Goal: Obtain resource: Download file/media

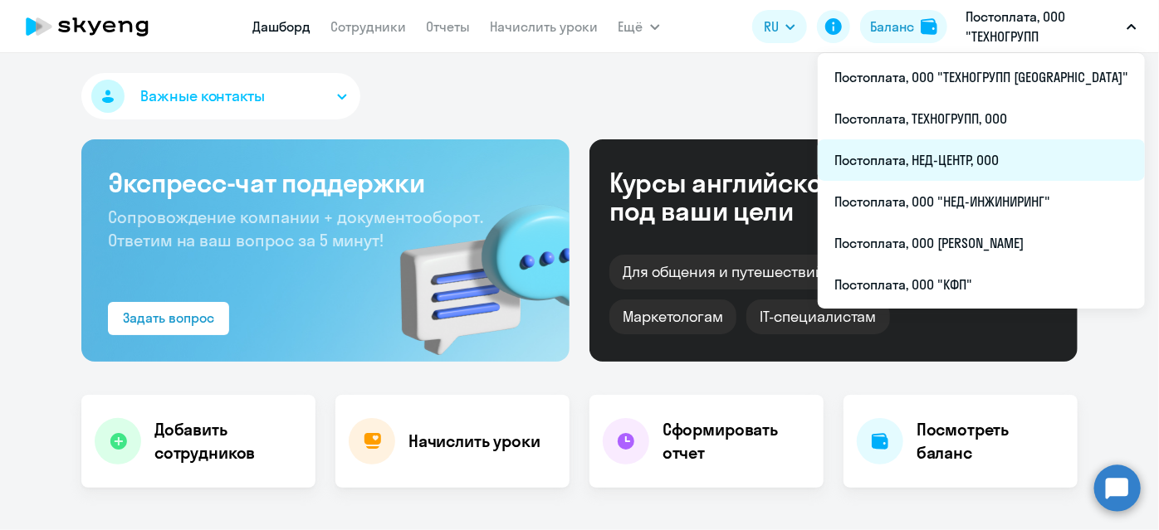
click at [1027, 156] on li "Постоплата, НЕД-ЦЕНТР, ООО" at bounding box center [980, 159] width 327 height 41
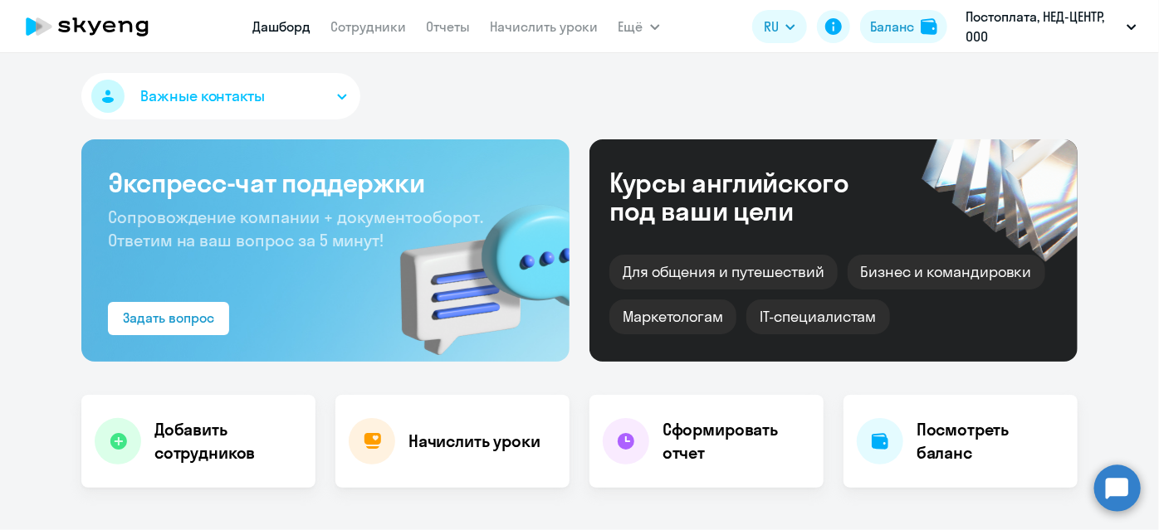
select select "30"
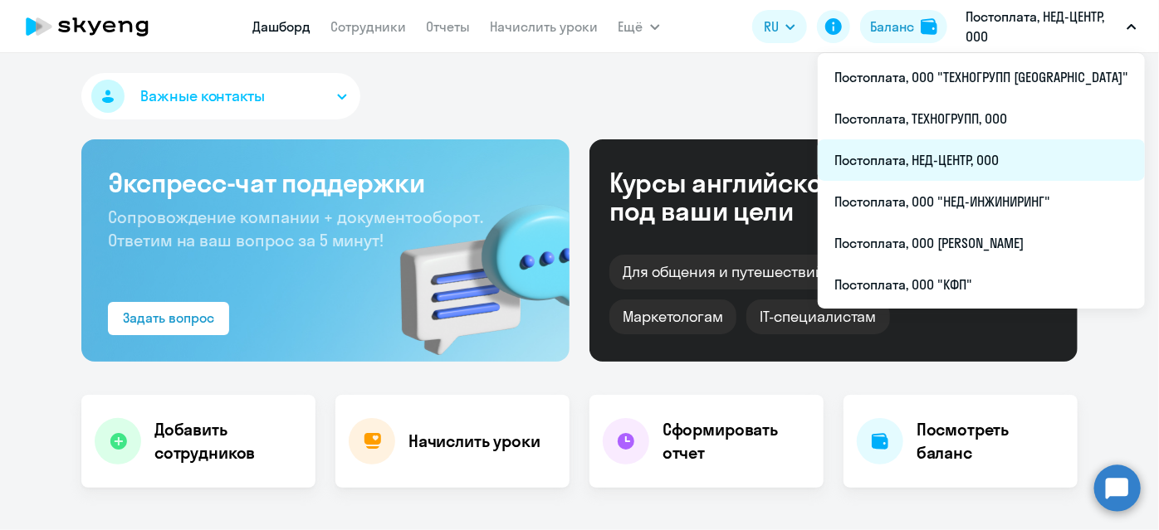
click at [983, 163] on li "Постоплата, НЕД-ЦЕНТР, ООО" at bounding box center [980, 159] width 327 height 41
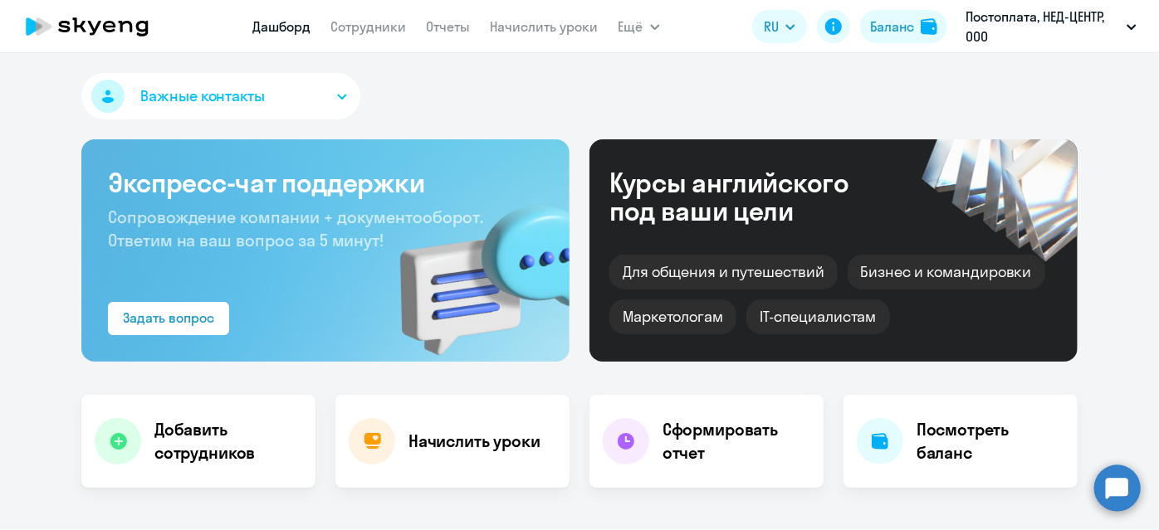
select select "30"
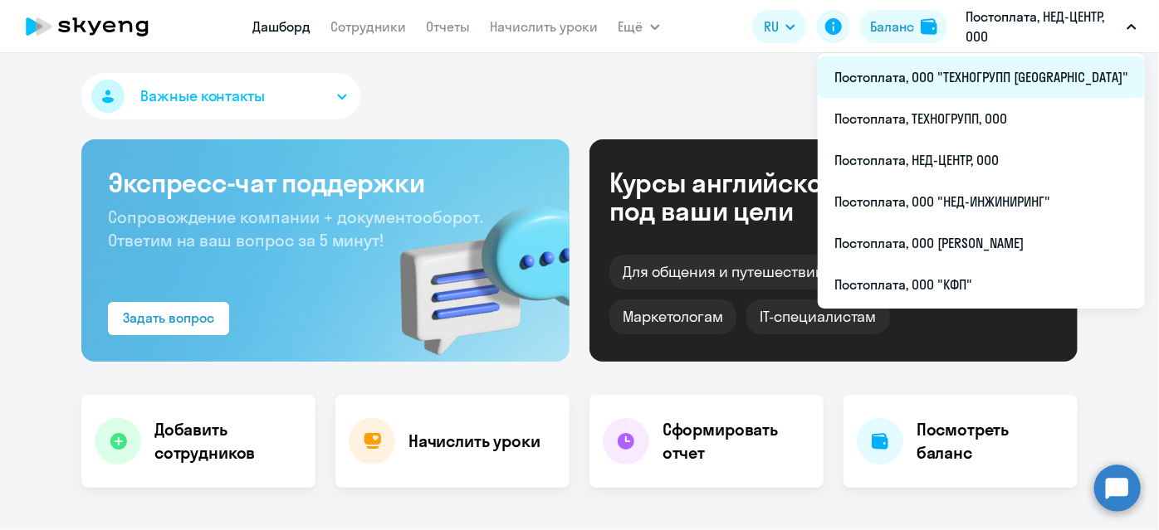
click at [996, 80] on li "Постоплата, ООО "ТЕХНОГРУПП [GEOGRAPHIC_DATA]"" at bounding box center [980, 76] width 327 height 41
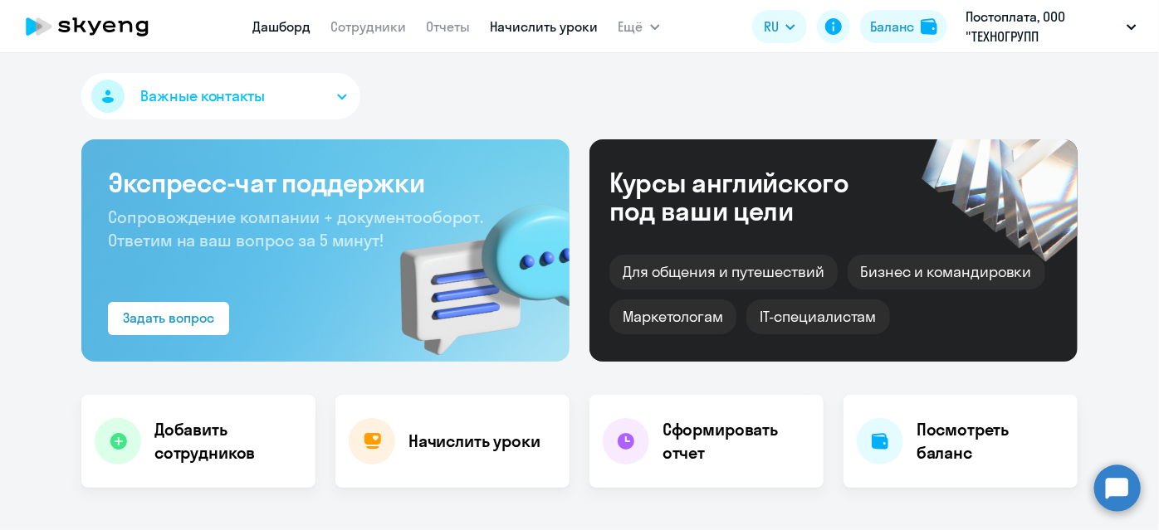
select select "30"
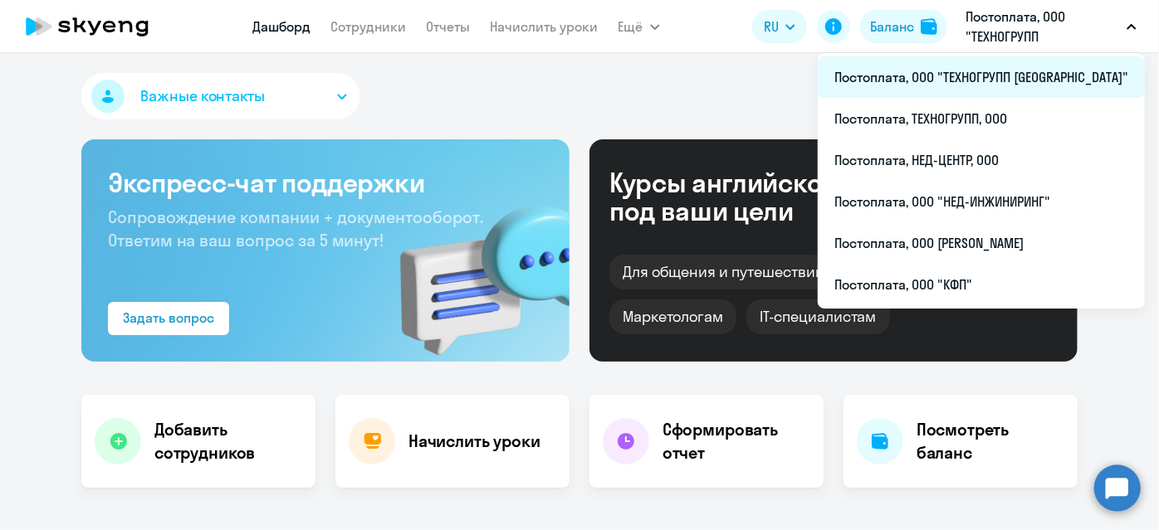
click at [1029, 68] on li "Постоплата, ООО "ТЕХНОГРУПП [GEOGRAPHIC_DATA]"" at bounding box center [980, 76] width 327 height 41
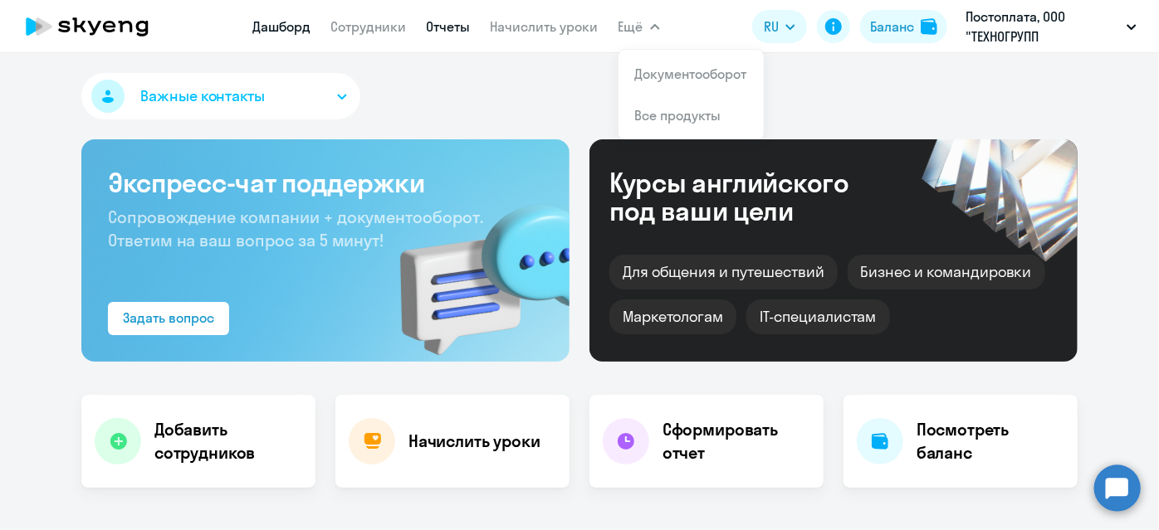
select select "30"
click at [443, 27] on link "Отчеты" at bounding box center [449, 26] width 44 height 17
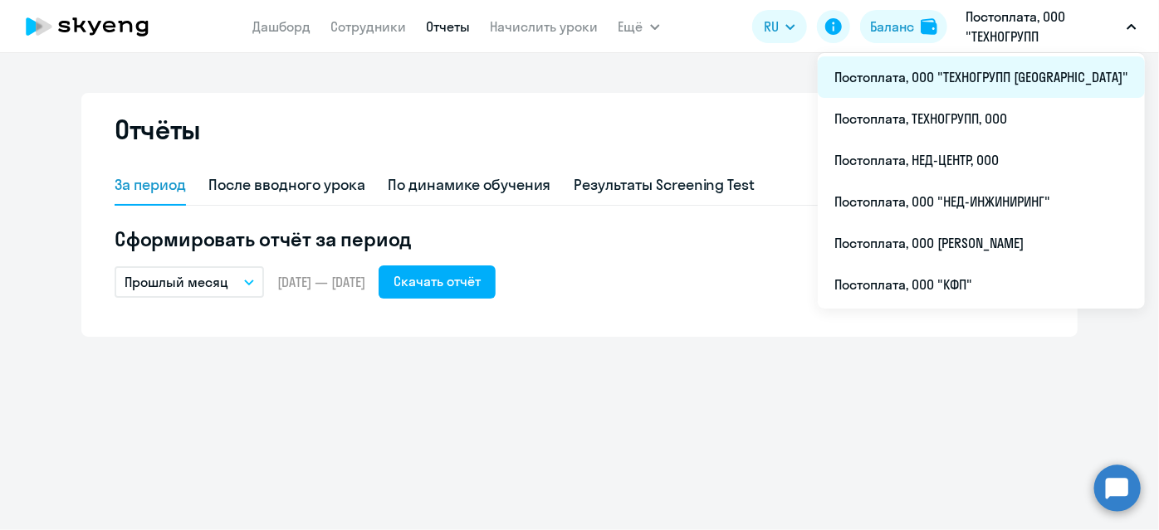
click at [1012, 70] on li "Постоплата, ООО "ТЕХНОГРУПП [GEOGRAPHIC_DATA]"" at bounding box center [980, 76] width 327 height 41
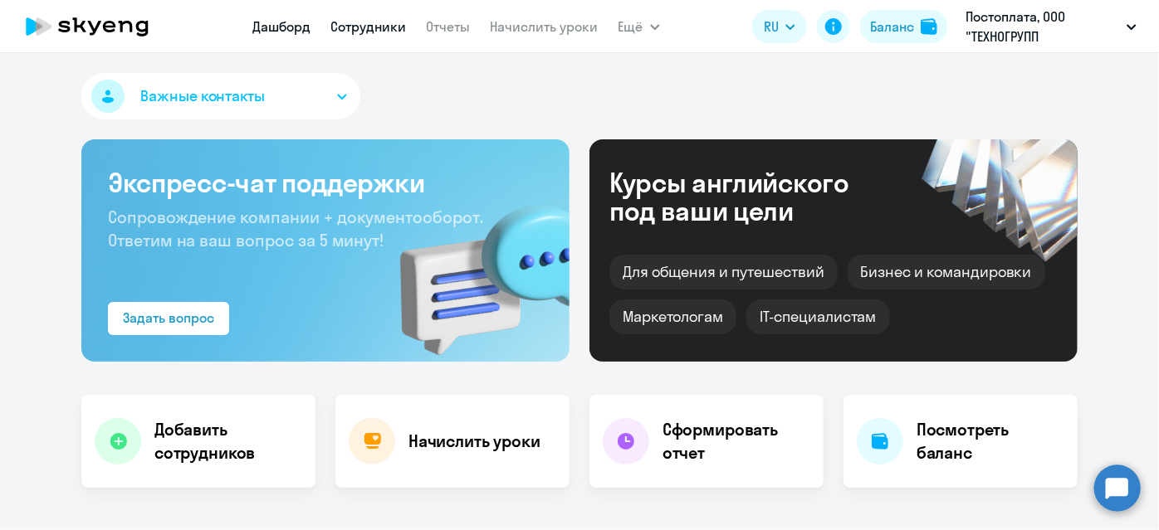
select select "30"
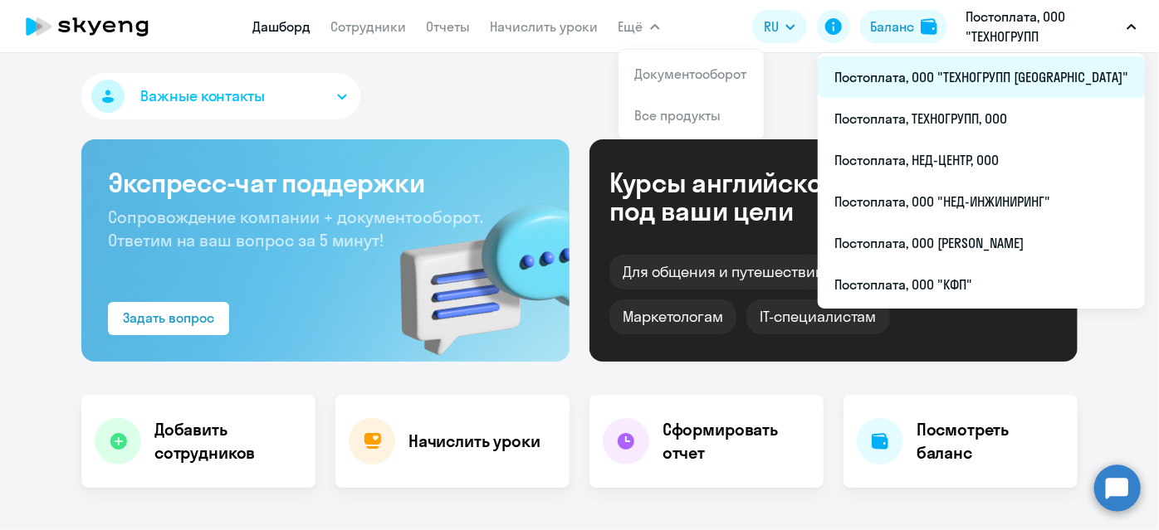
click at [980, 84] on li "Постоплата, ООО "ТЕХНОГРУПП [GEOGRAPHIC_DATA]"" at bounding box center [980, 76] width 327 height 41
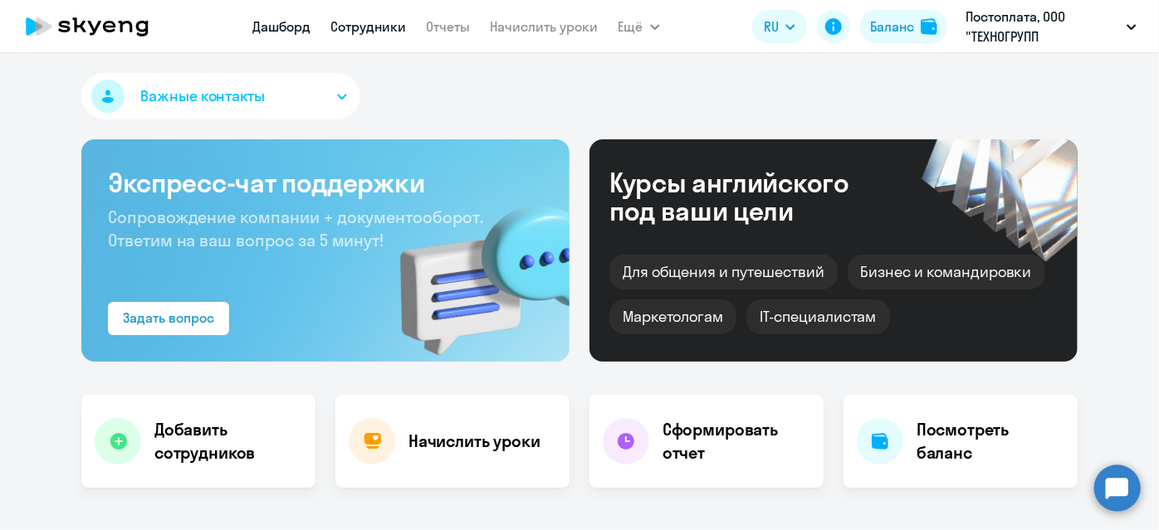
select select "30"
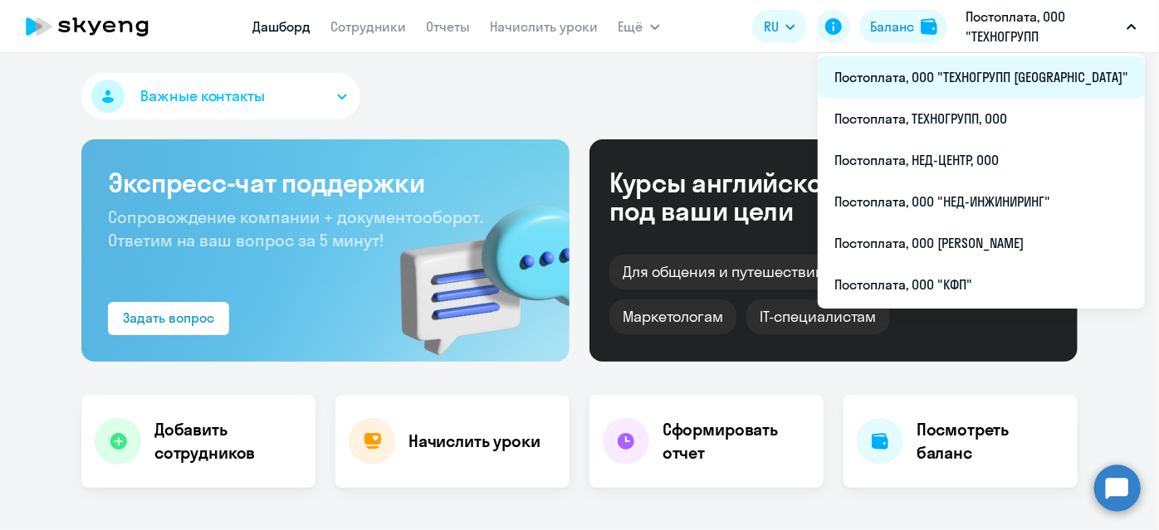
click at [1029, 69] on li "Постоплата, ООО "ТЕХНОГРУПП [GEOGRAPHIC_DATA]"" at bounding box center [980, 76] width 327 height 41
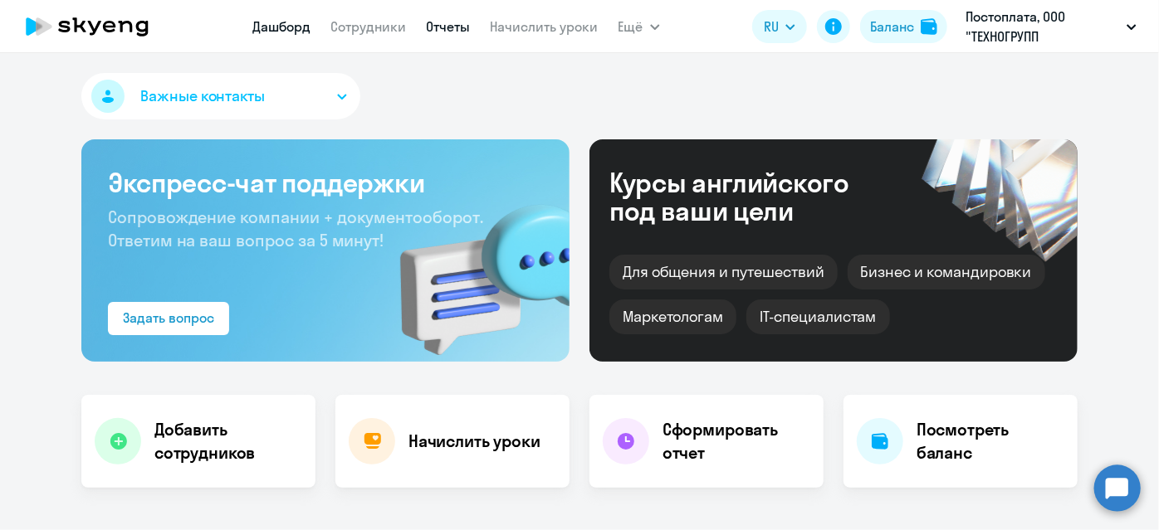
click at [453, 31] on link "Отчеты" at bounding box center [449, 26] width 44 height 17
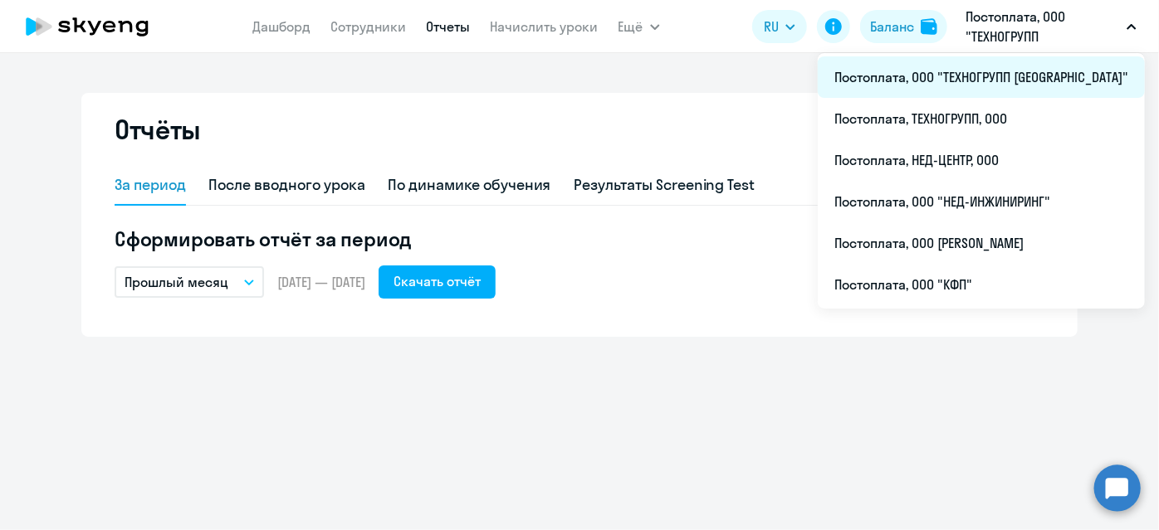
click at [1007, 80] on li "Постоплата, ООО "ТЕХНОГРУПП [GEOGRAPHIC_DATA]"" at bounding box center [980, 76] width 327 height 41
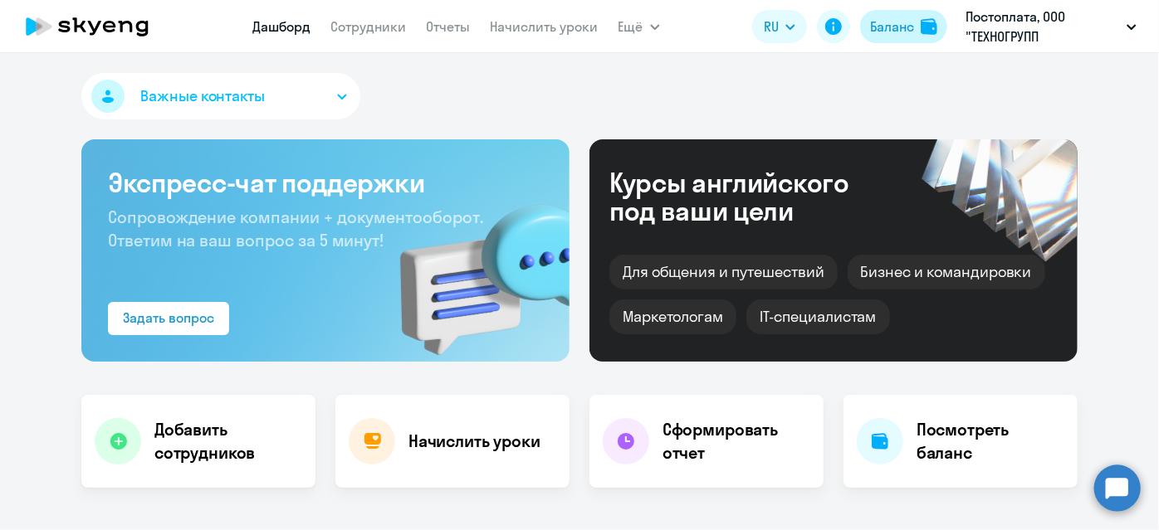
select select "30"
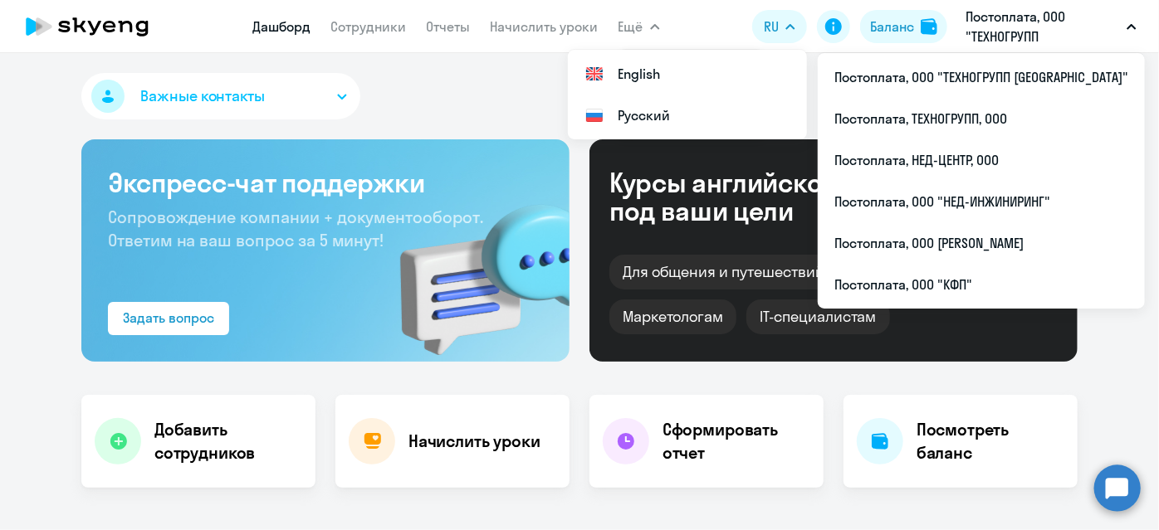
click at [655, 30] on button "Ещё" at bounding box center [638, 26] width 41 height 33
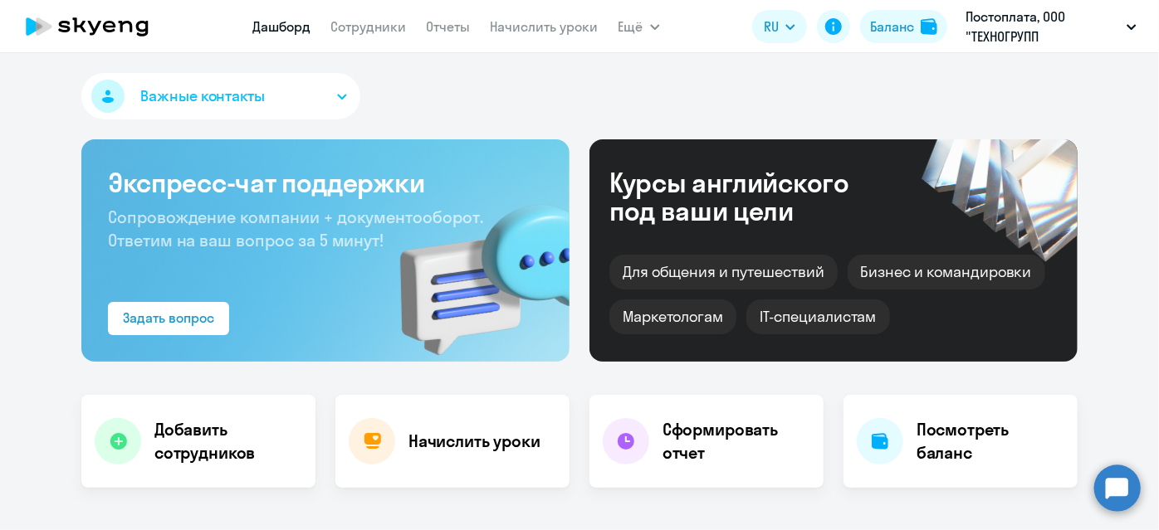
click at [655, 26] on icon "button" at bounding box center [655, 27] width 8 height 4
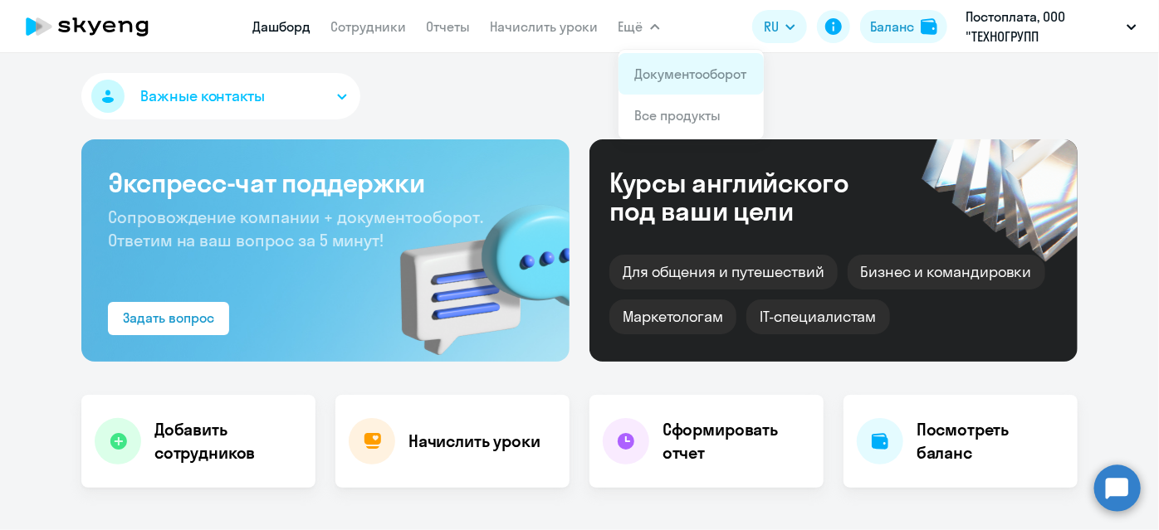
click at [666, 72] on link "Документооборот" at bounding box center [691, 74] width 112 height 17
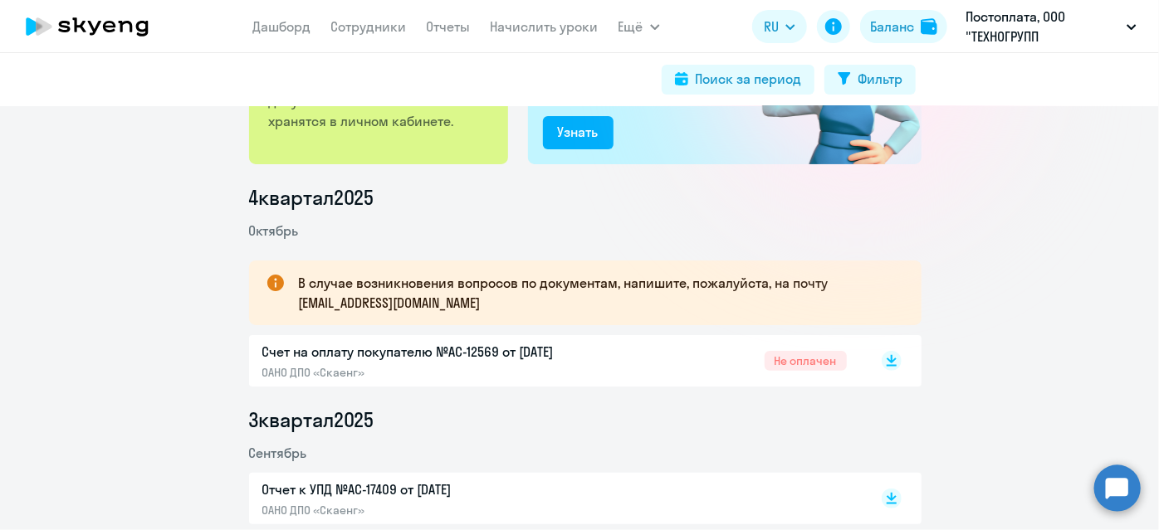
scroll to position [377, 0]
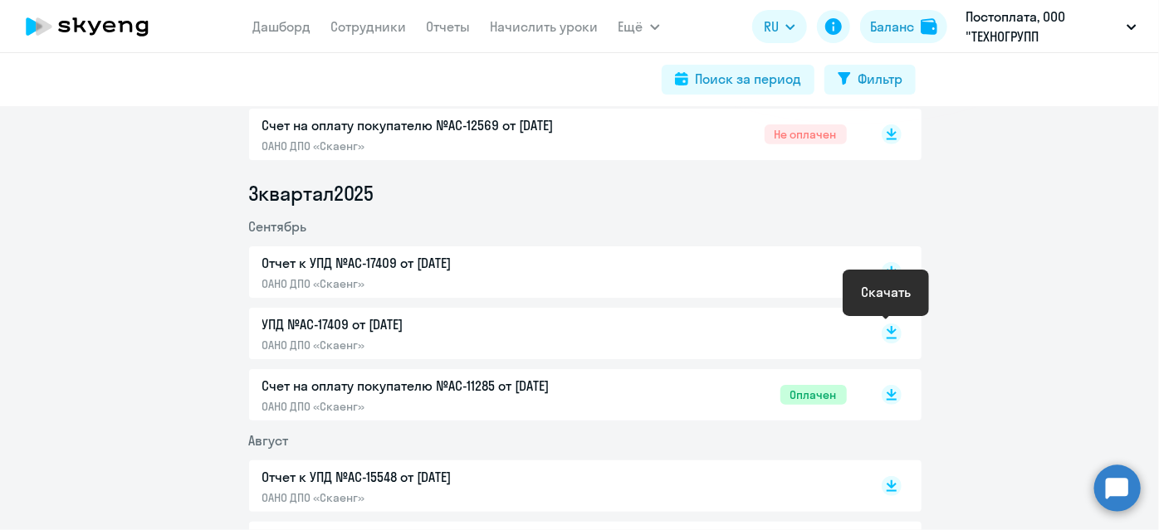
click at [883, 329] on rect at bounding box center [891, 334] width 20 height 20
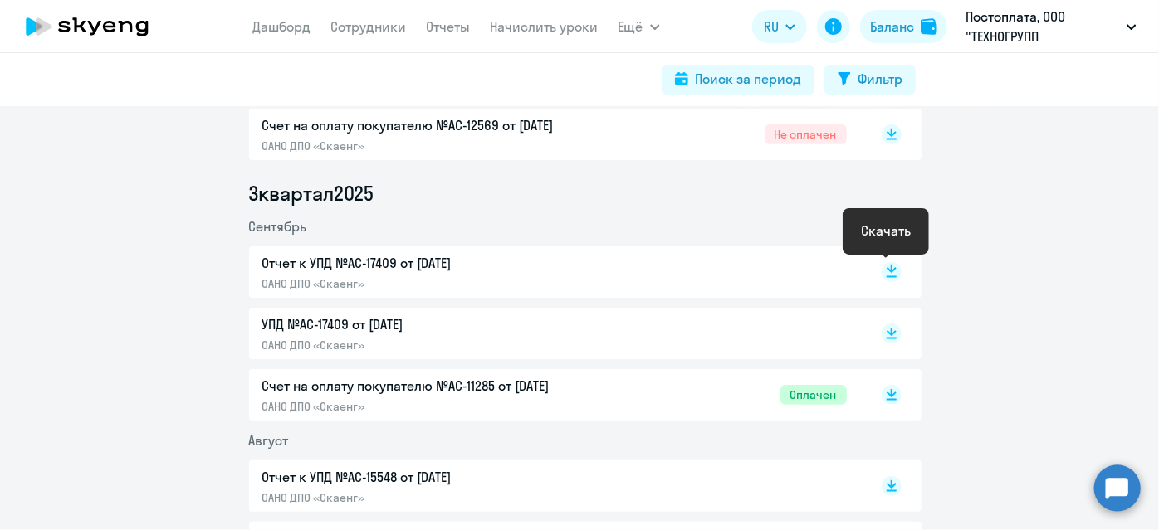
click at [887, 271] on icon at bounding box center [891, 269] width 10 height 8
click at [889, 271] on rect at bounding box center [891, 272] width 20 height 20
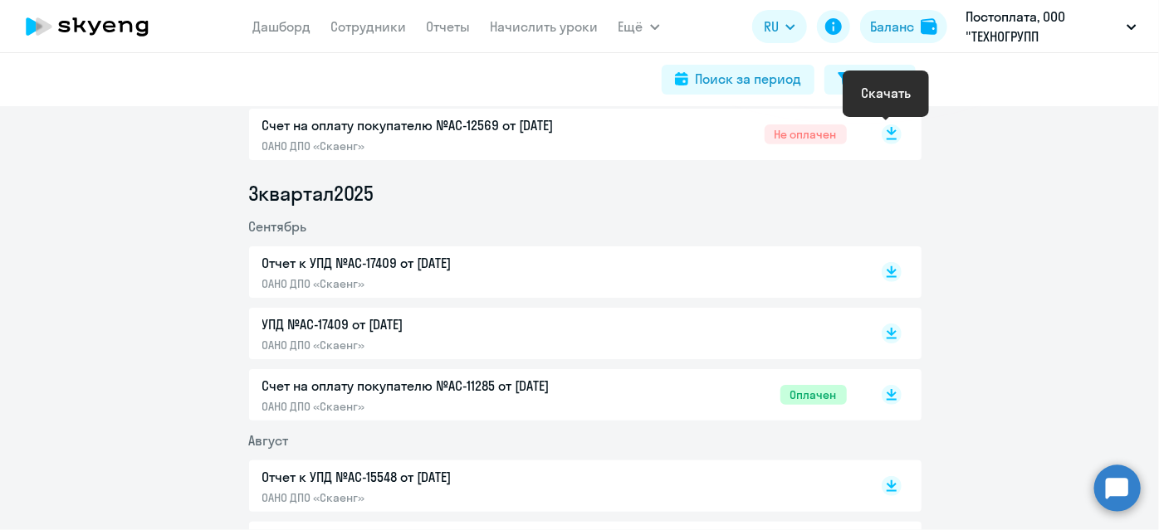
click at [886, 139] on icon at bounding box center [891, 140] width 10 height 2
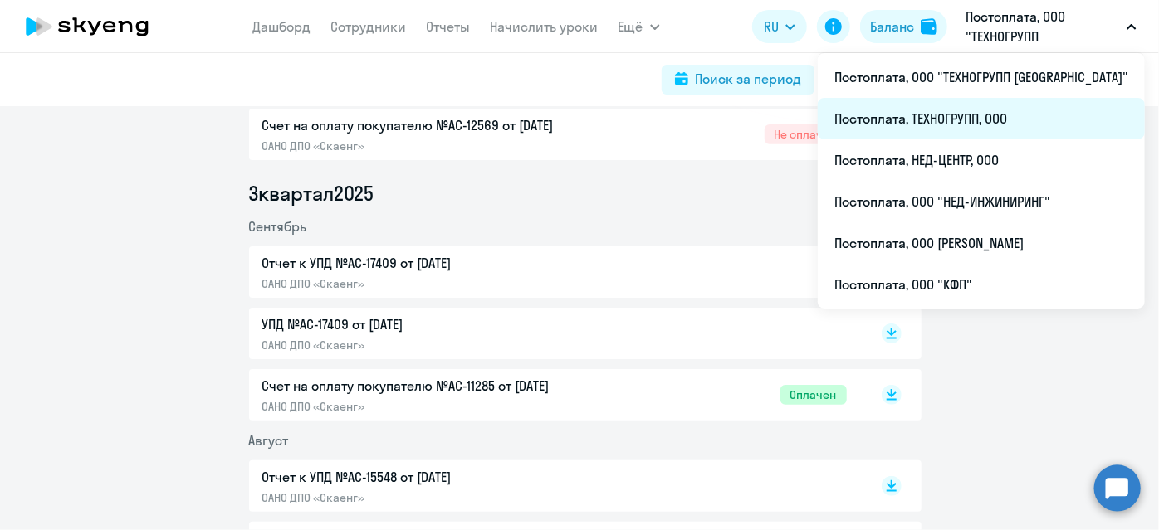
click at [991, 118] on li "Постоплата, ТЕХНОГРУПП, ООО" at bounding box center [980, 118] width 327 height 41
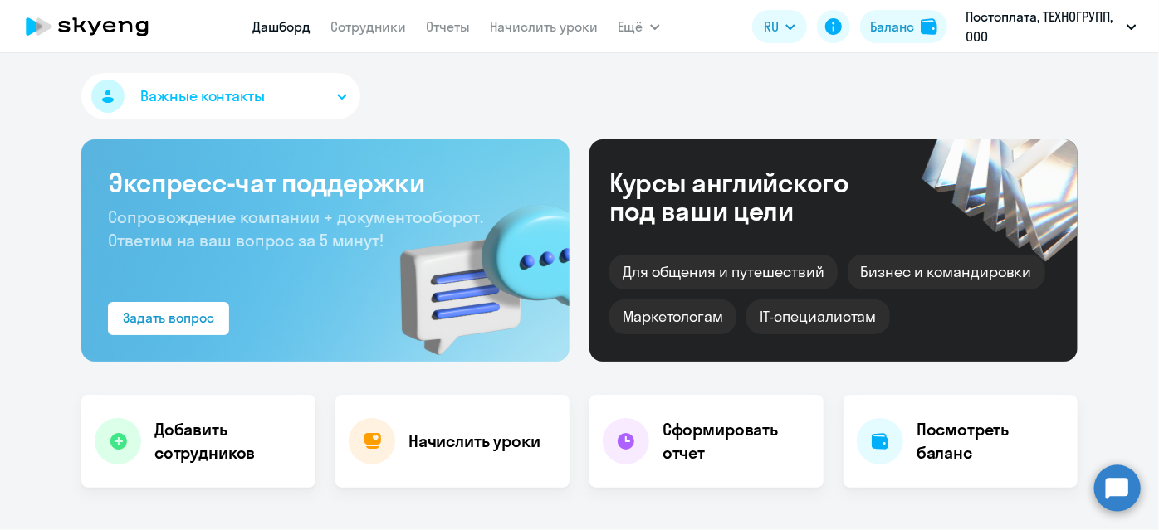
scroll to position [150, 0]
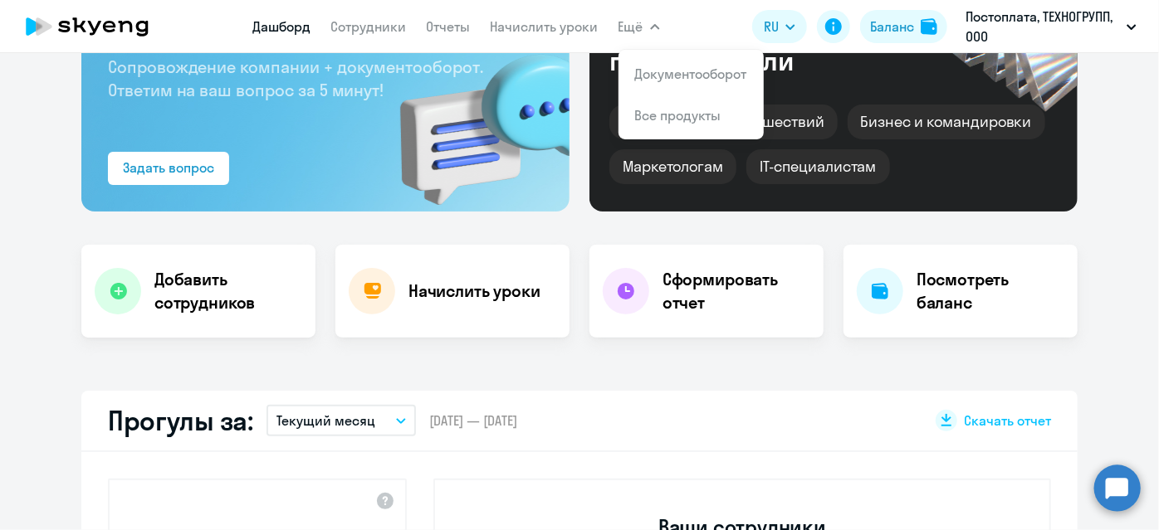
select select "30"
click at [659, 70] on link "Документооборот" at bounding box center [691, 74] width 112 height 17
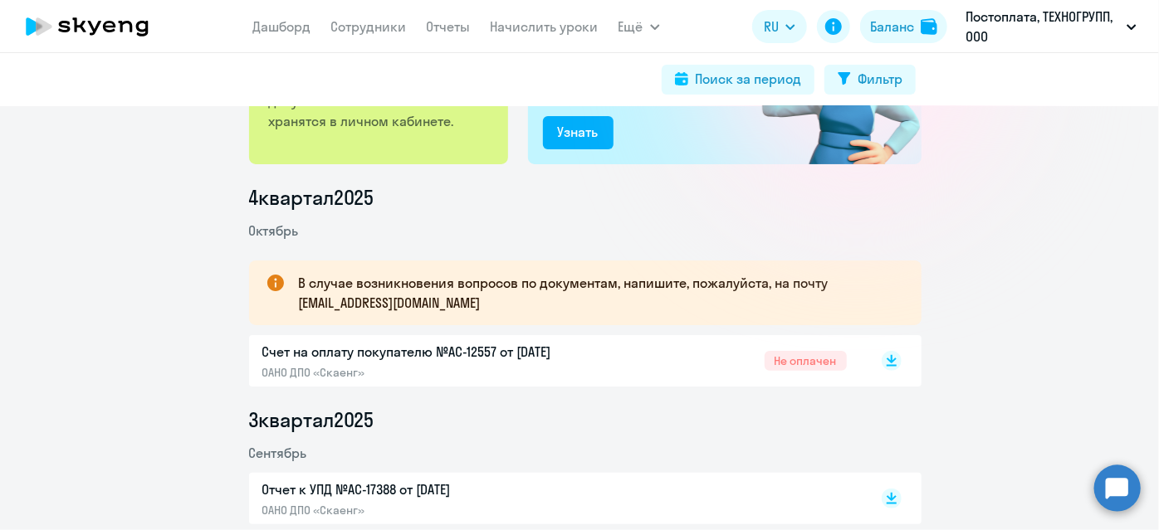
scroll to position [301, 0]
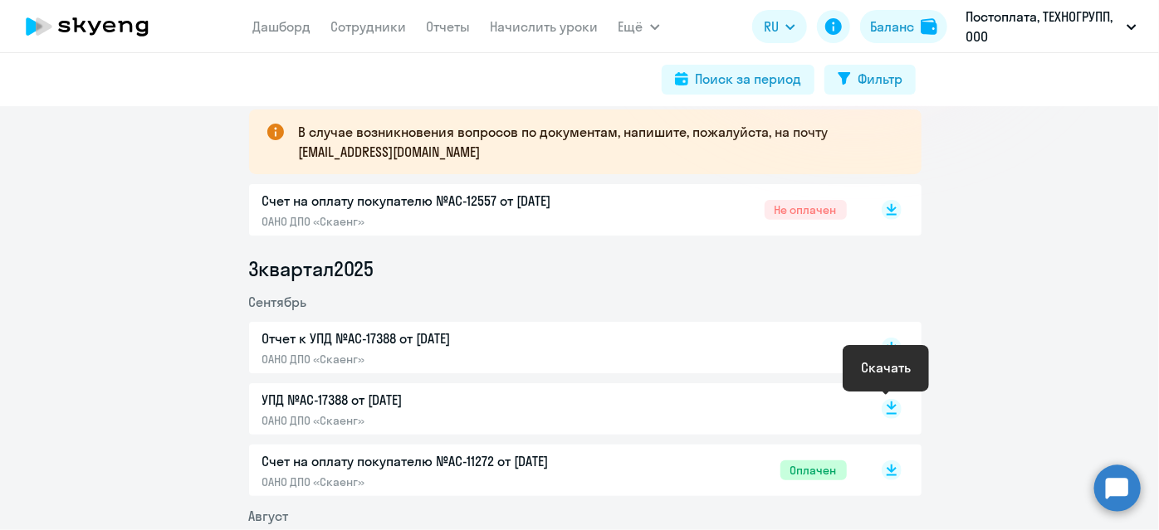
click at [886, 405] on icon at bounding box center [891, 406] width 10 height 8
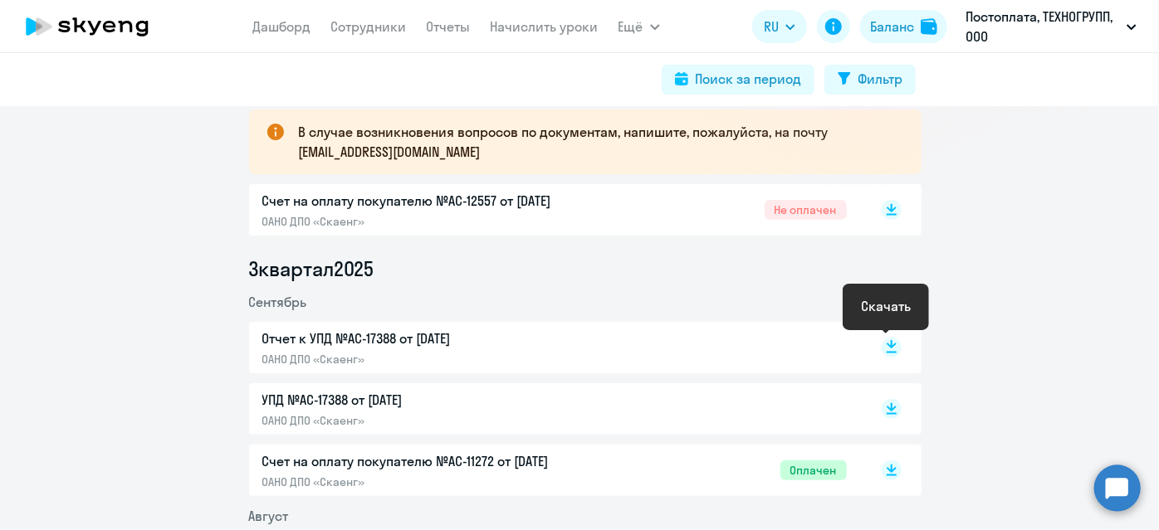
click at [881, 343] on rect at bounding box center [891, 348] width 20 height 20
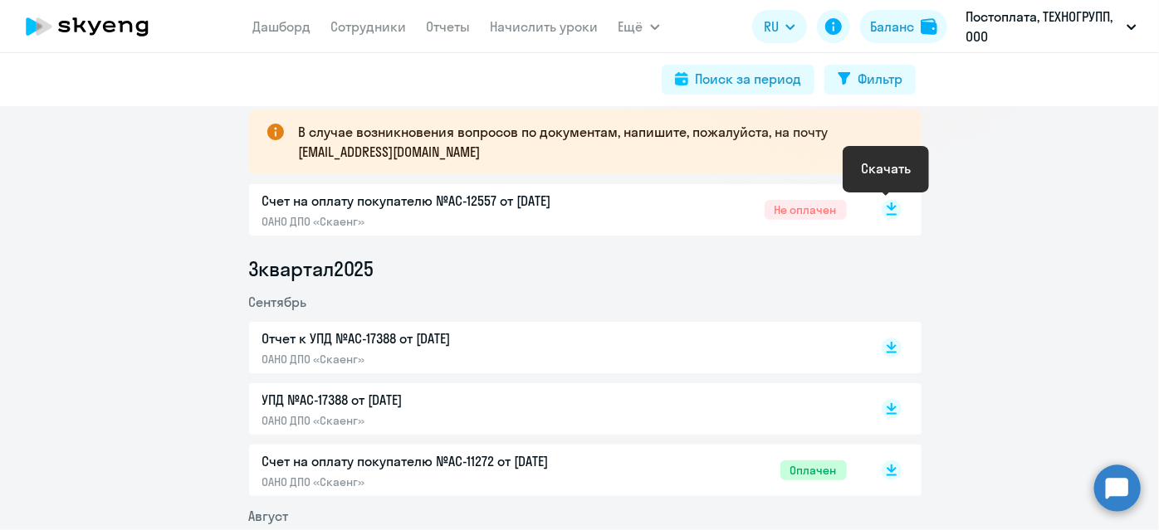
click at [881, 208] on rect at bounding box center [891, 210] width 20 height 20
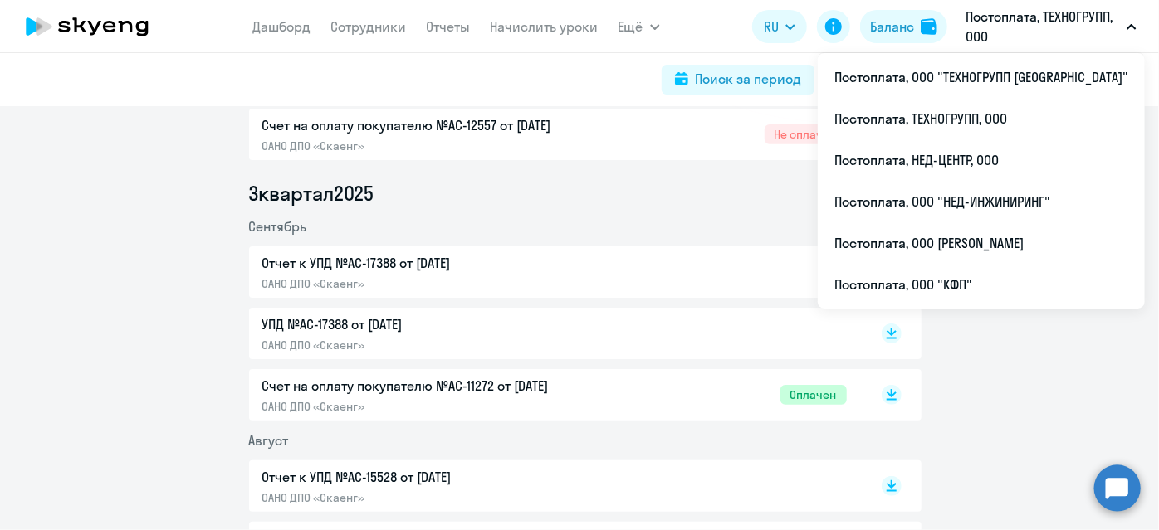
scroll to position [150, 0]
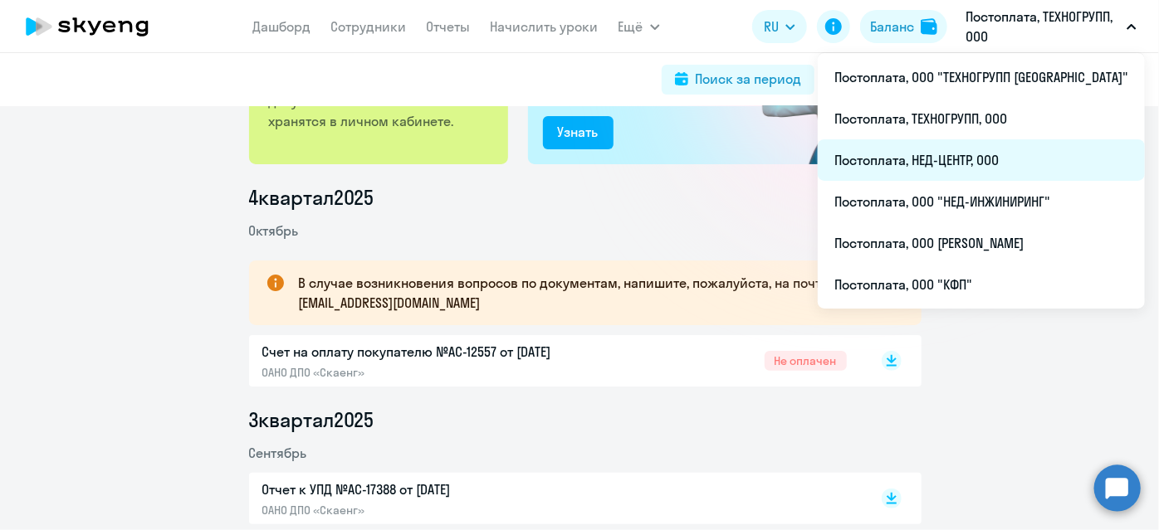
click at [975, 163] on li "Постоплата, НЕД-ЦЕНТР, ООО" at bounding box center [980, 159] width 327 height 41
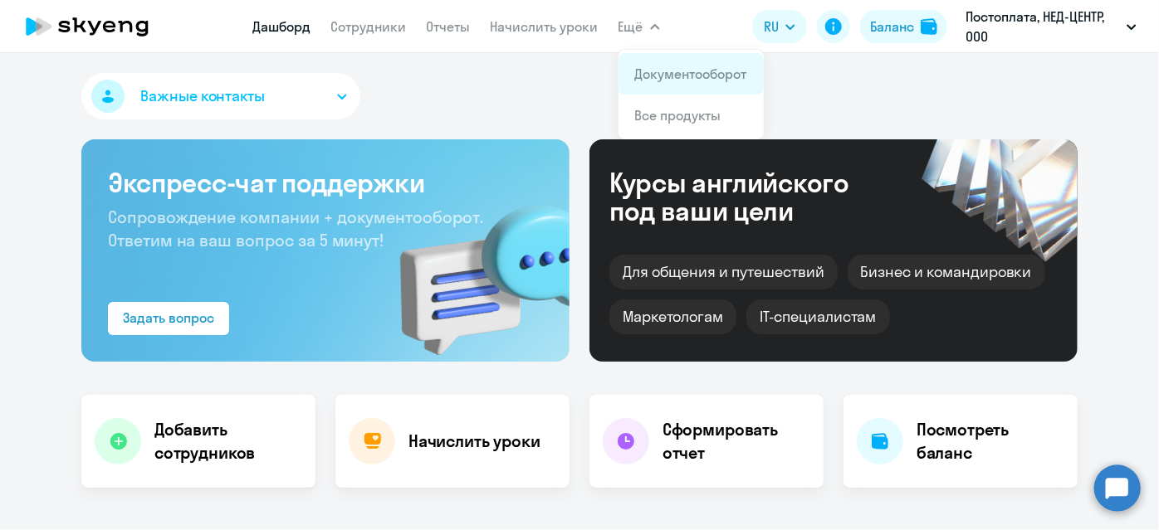
select select "30"
click at [667, 78] on link "Документооборот" at bounding box center [691, 74] width 112 height 17
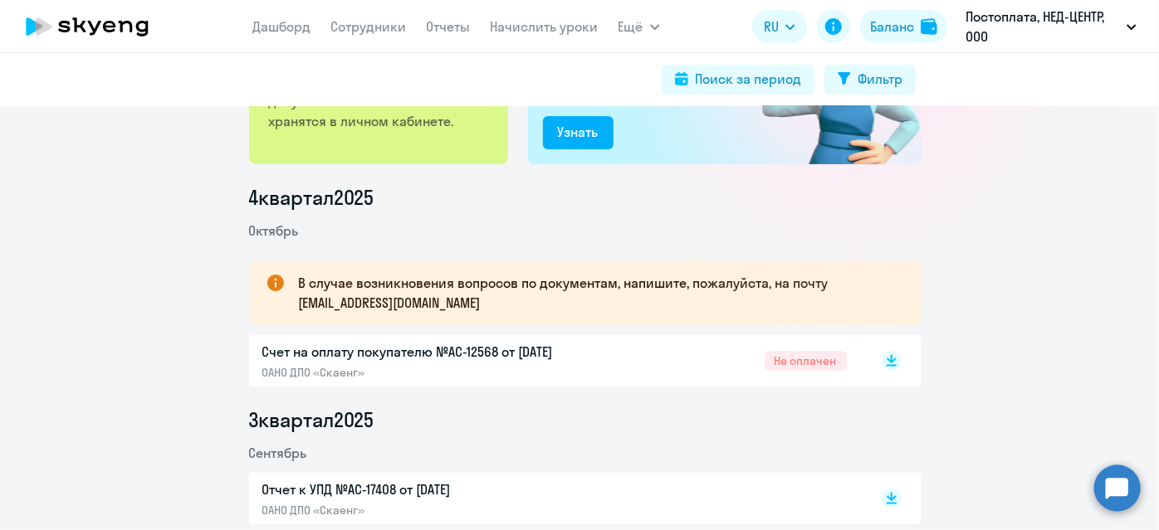
scroll to position [301, 0]
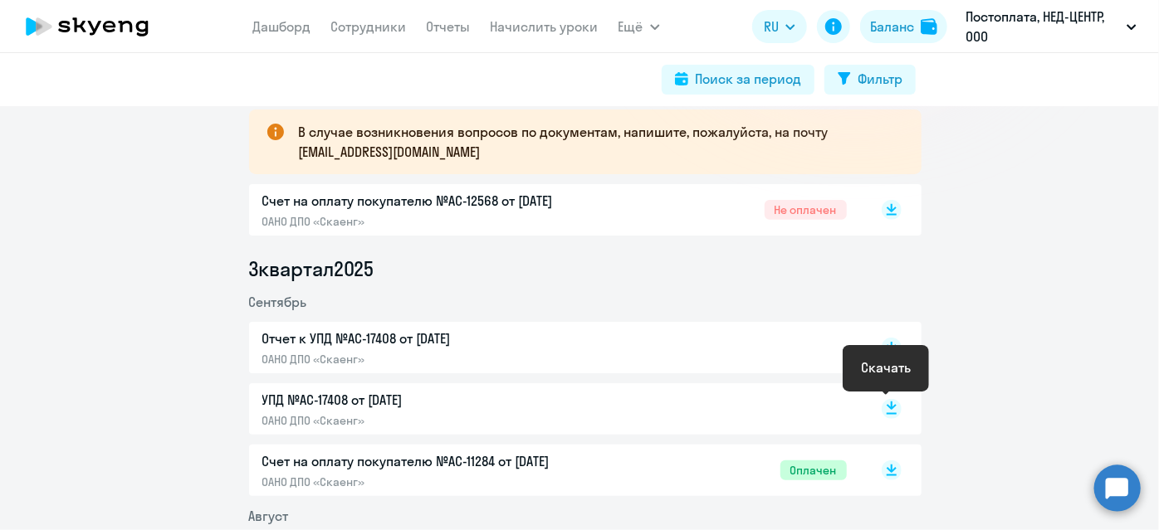
click at [886, 402] on icon at bounding box center [891, 406] width 10 height 8
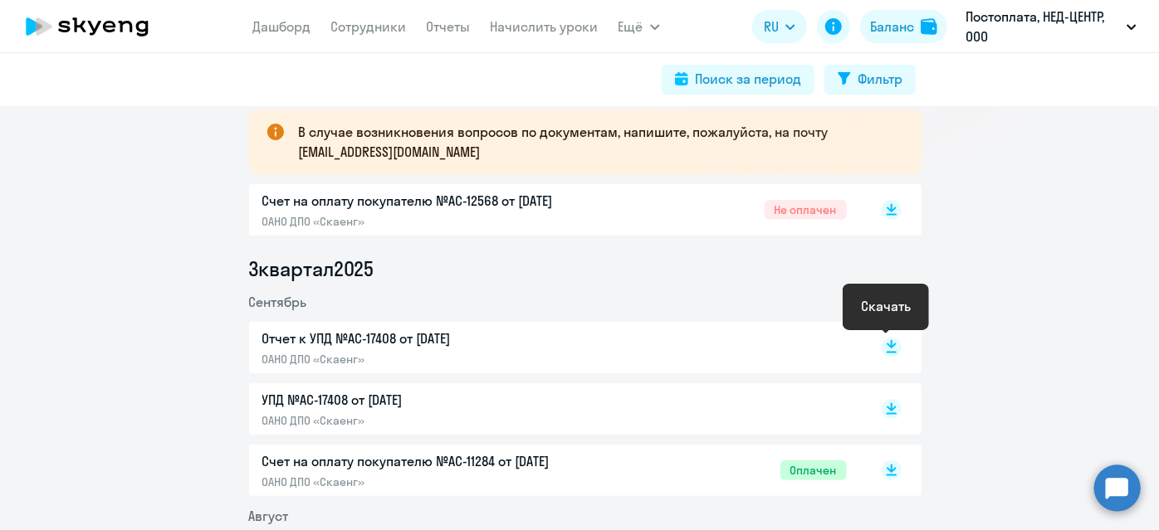
click at [884, 348] on rect at bounding box center [891, 348] width 20 height 20
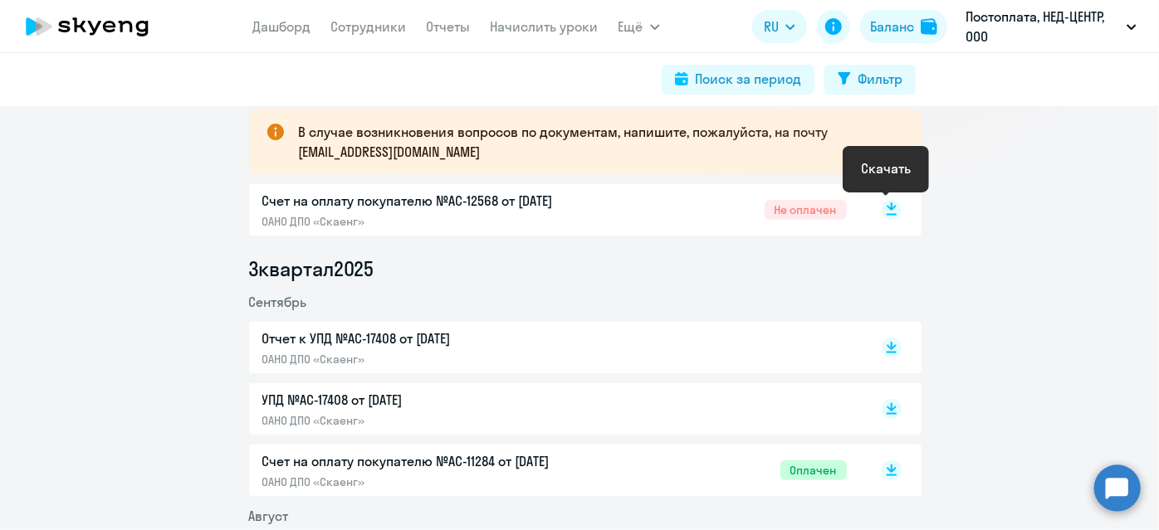
click at [881, 208] on rect at bounding box center [891, 210] width 20 height 20
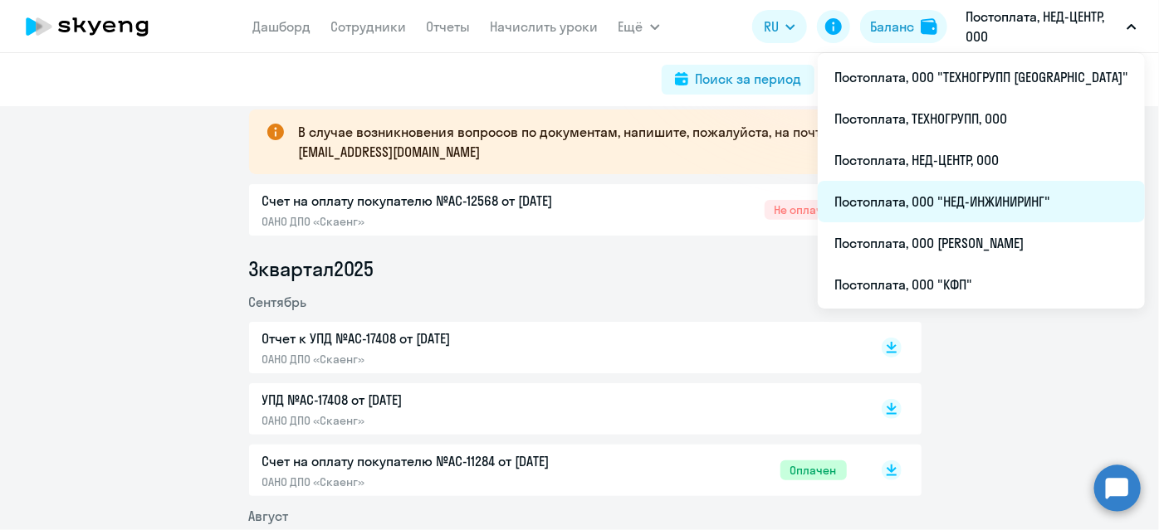
click at [980, 198] on li "Постоплата, ООО "НЕД-ИНЖИНИРИНГ"" at bounding box center [980, 201] width 327 height 41
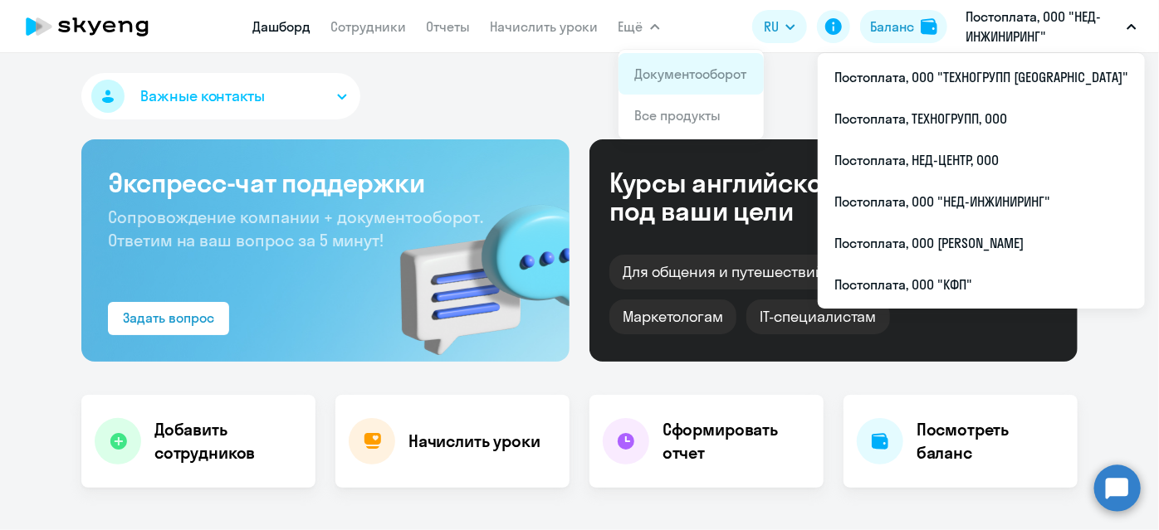
select select "30"
click at [651, 68] on link "Документооборот" at bounding box center [691, 74] width 112 height 17
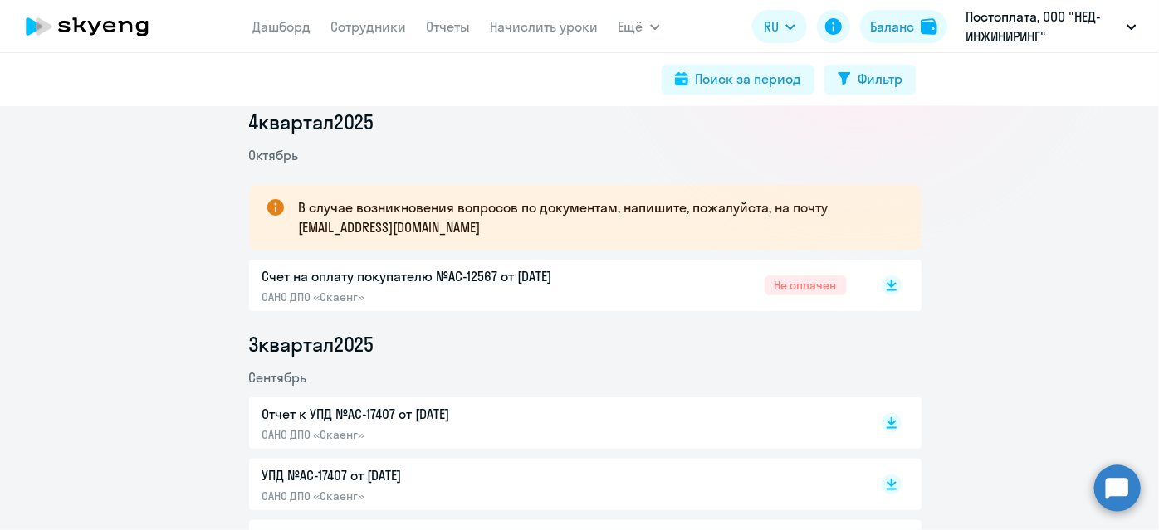
scroll to position [301, 0]
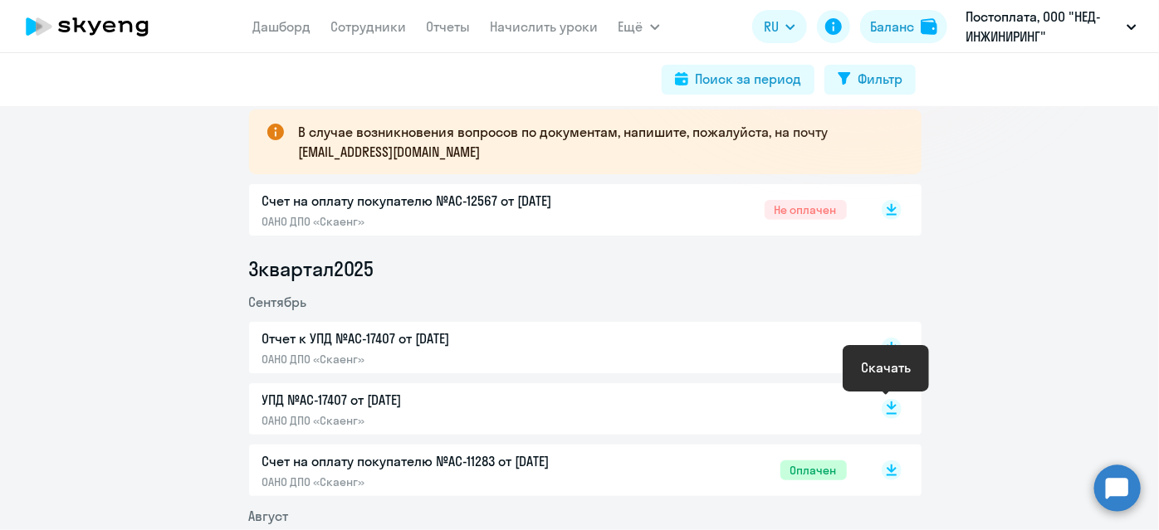
click at [881, 407] on rect at bounding box center [891, 409] width 20 height 20
click at [881, 347] on rect at bounding box center [891, 348] width 20 height 20
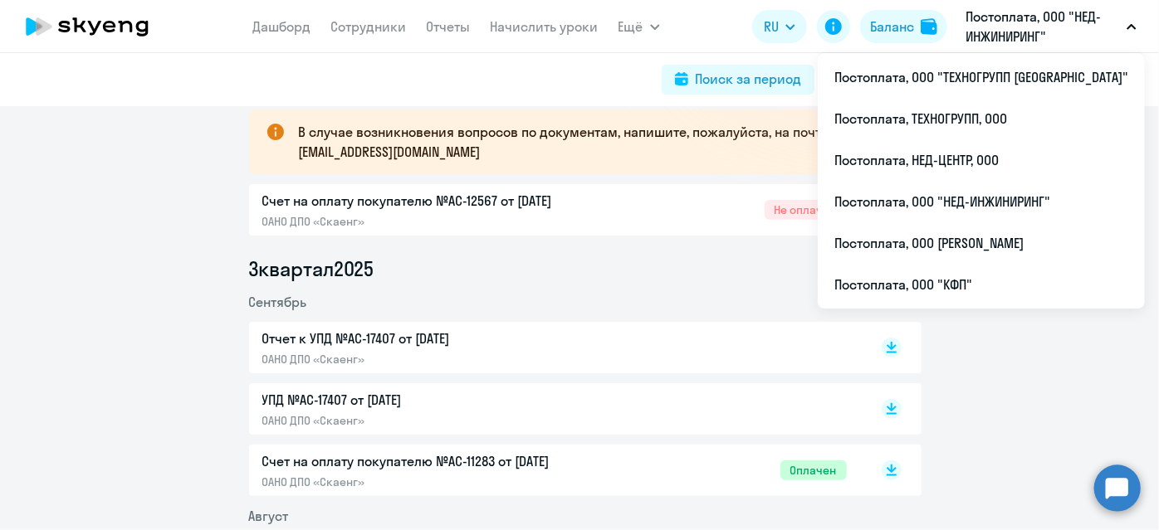
click at [739, 273] on li "3 квартал 2025" at bounding box center [585, 269] width 672 height 27
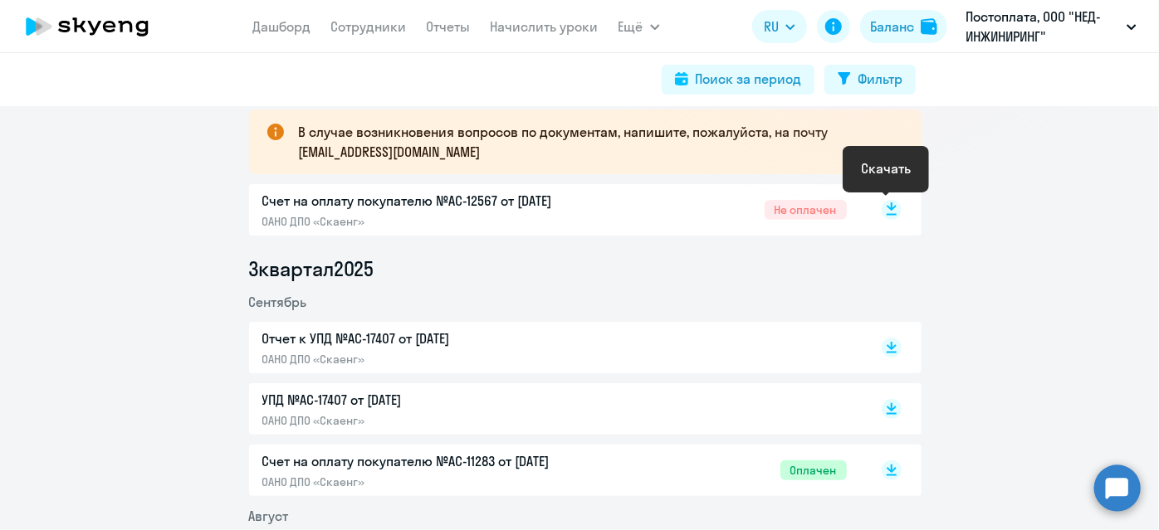
click at [882, 204] on rect at bounding box center [891, 210] width 20 height 20
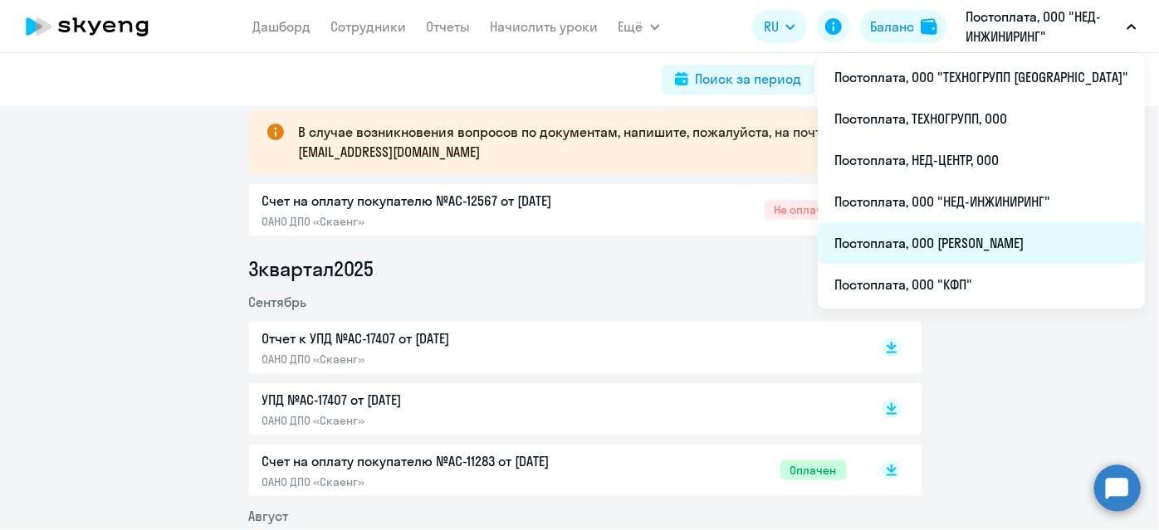
click at [981, 249] on li "Постоплата, ООО [PERSON_NAME]" at bounding box center [980, 242] width 327 height 41
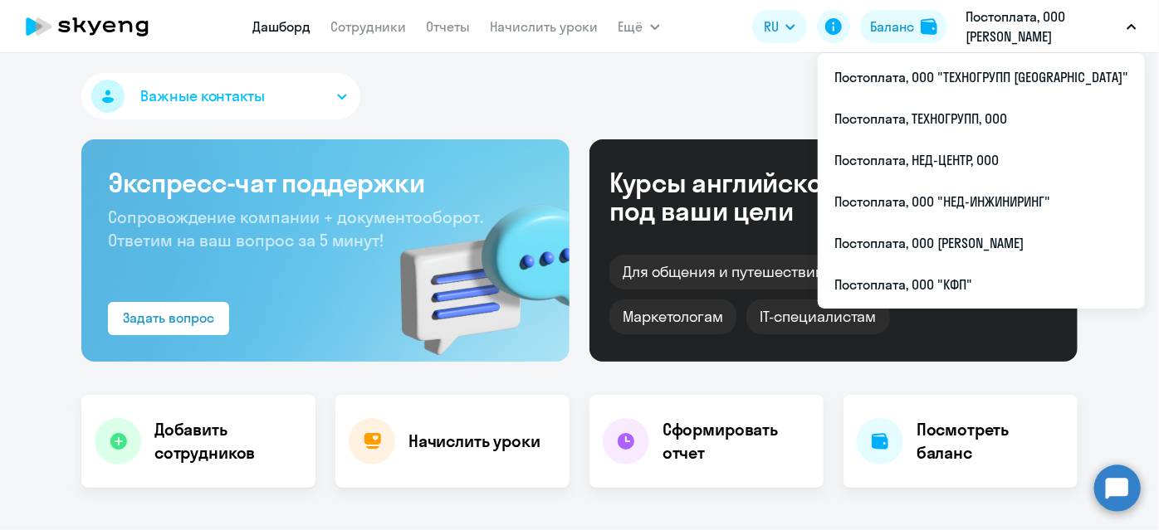
select select "30"
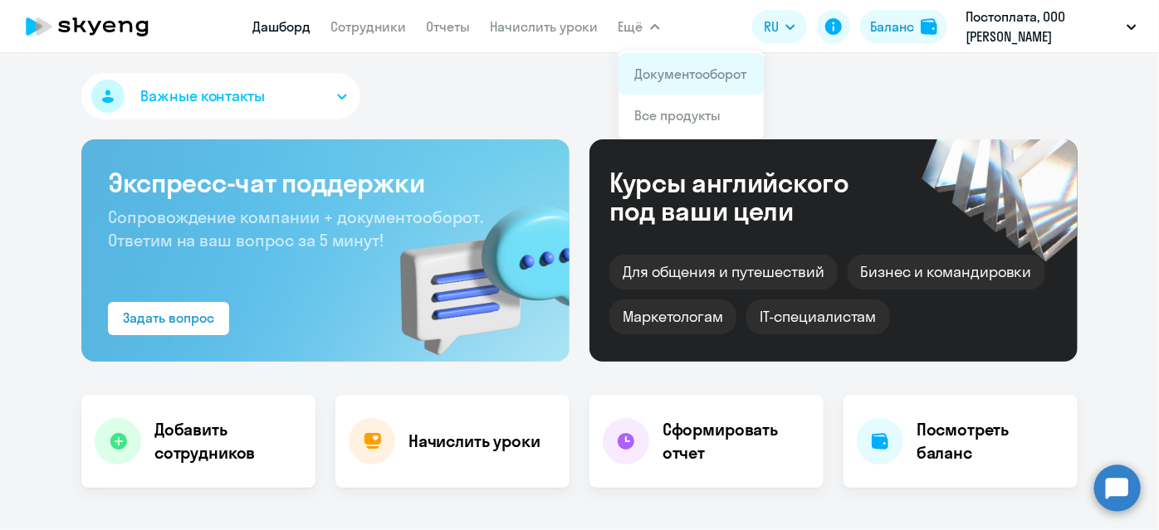
click at [675, 83] on app-menu-item-link "Документооборот" at bounding box center [691, 74] width 112 height 20
click at [658, 75] on link "Документооборот" at bounding box center [691, 74] width 112 height 17
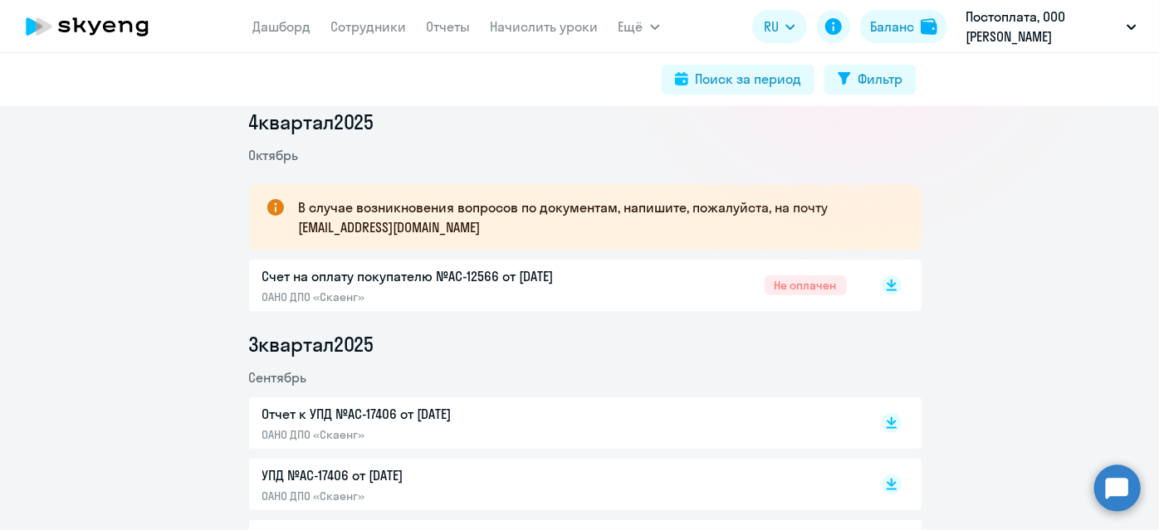
scroll to position [301, 0]
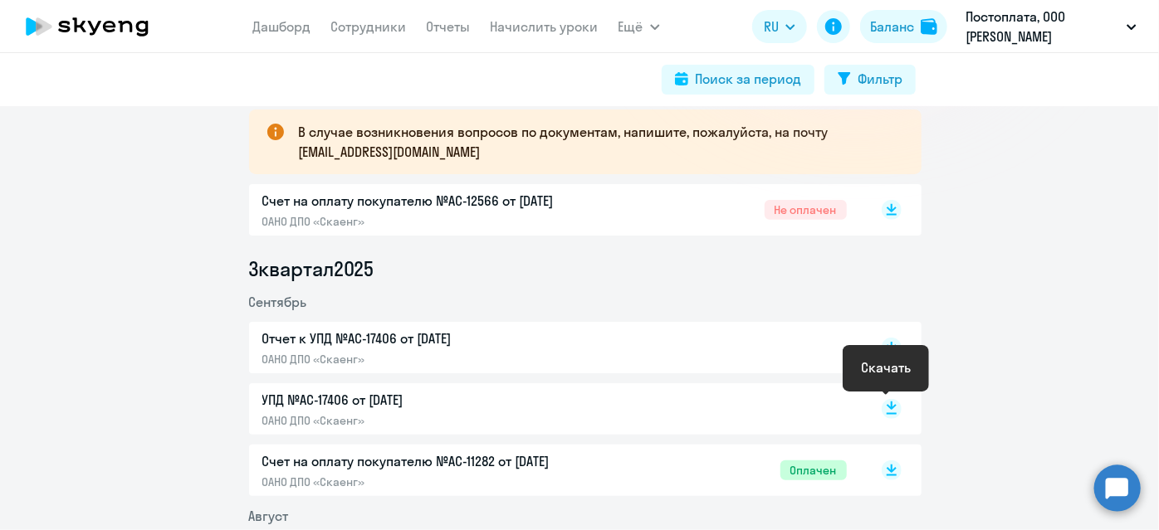
click at [881, 402] on rect at bounding box center [891, 409] width 20 height 20
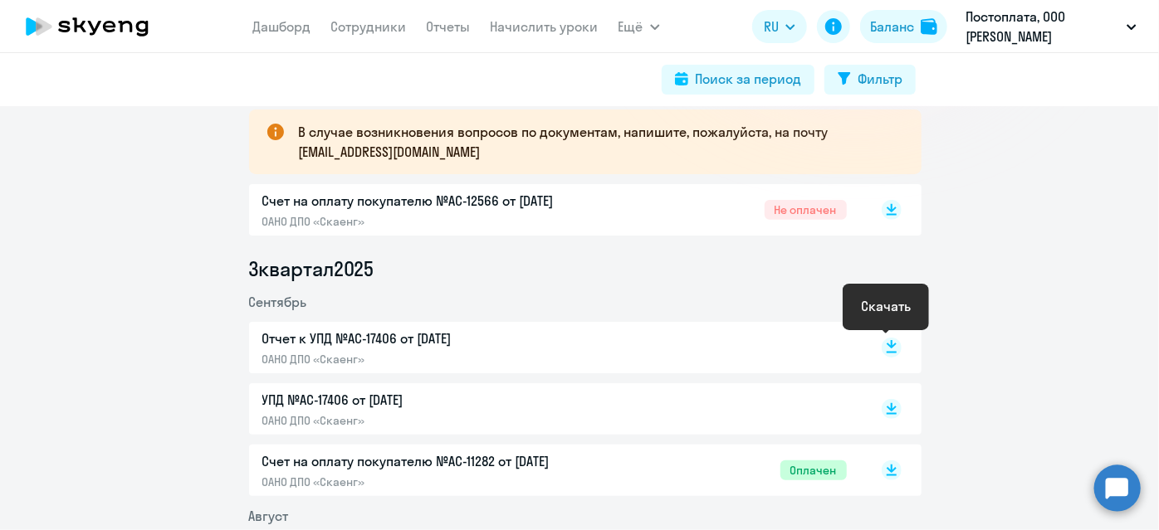
click at [881, 351] on rect at bounding box center [891, 348] width 20 height 20
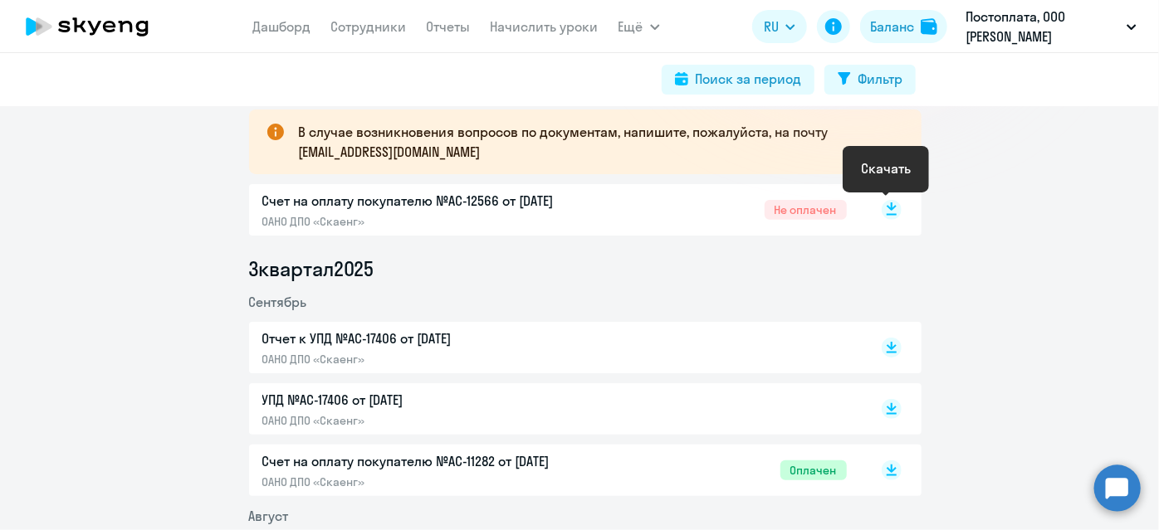
click at [881, 216] on rect at bounding box center [891, 210] width 20 height 20
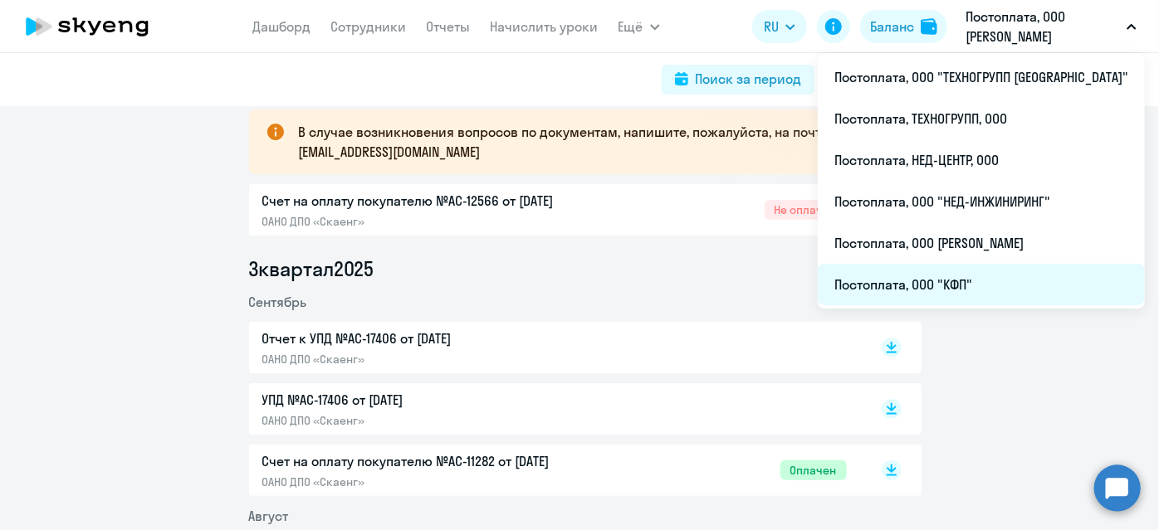
click at [963, 279] on li "Постоплата, ООО "КФП"" at bounding box center [980, 284] width 327 height 41
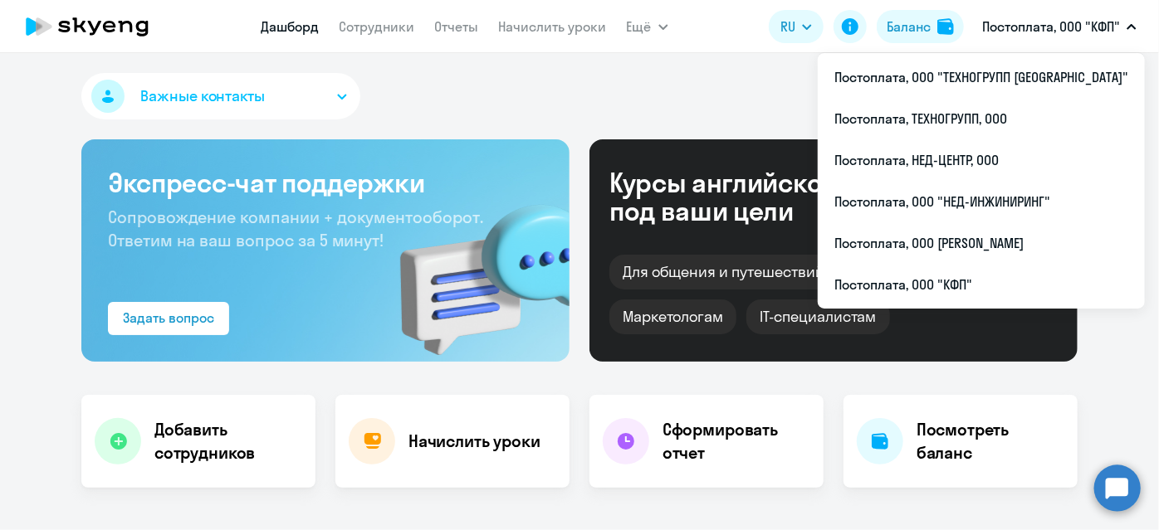
select select "30"
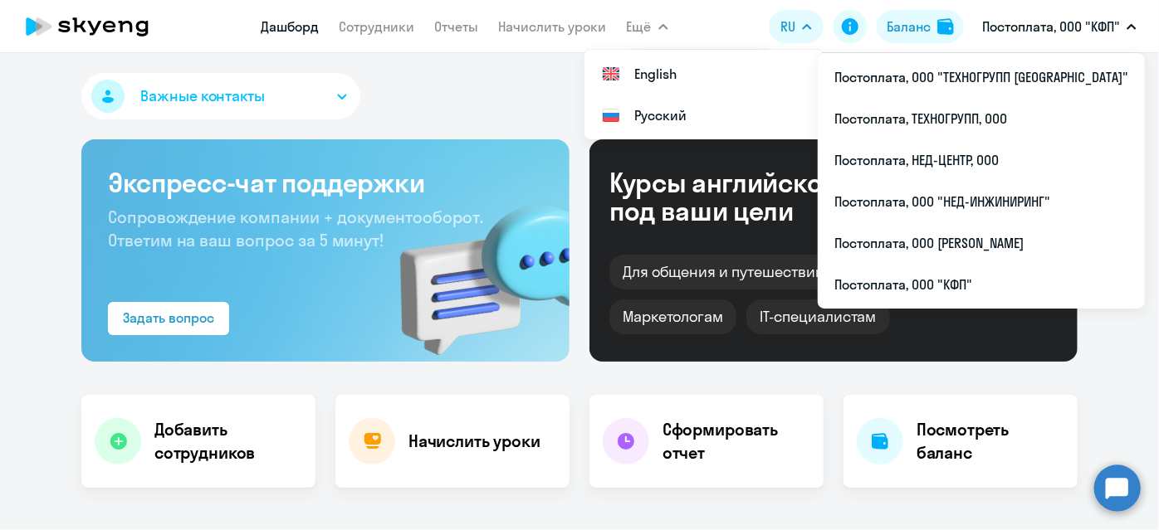
click at [646, 28] on span "Ещё" at bounding box center [639, 27] width 25 height 20
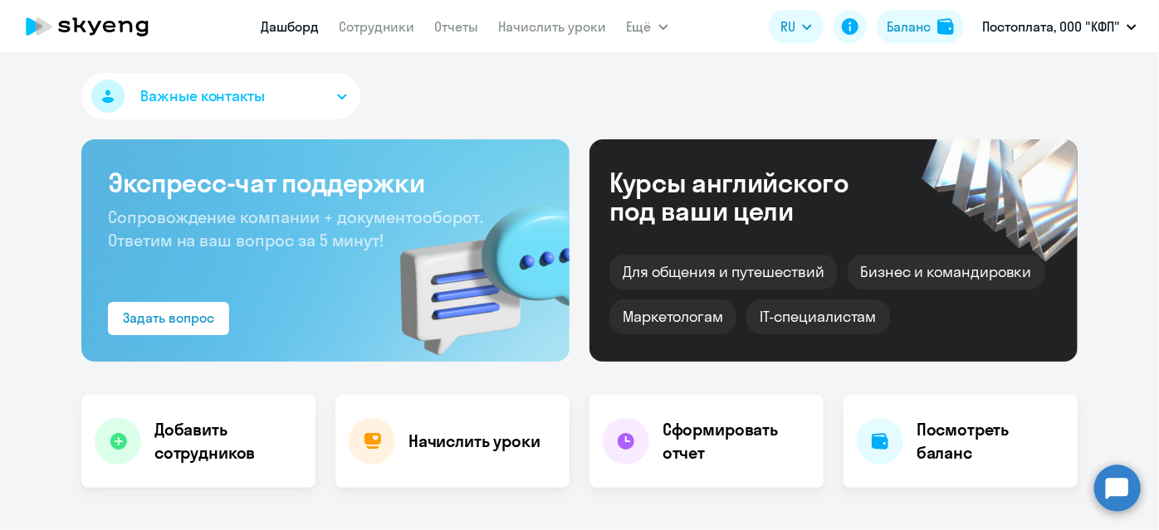
click at [659, 26] on icon "button" at bounding box center [663, 27] width 8 height 4
click at [681, 72] on link "Документооборот" at bounding box center [699, 74] width 112 height 17
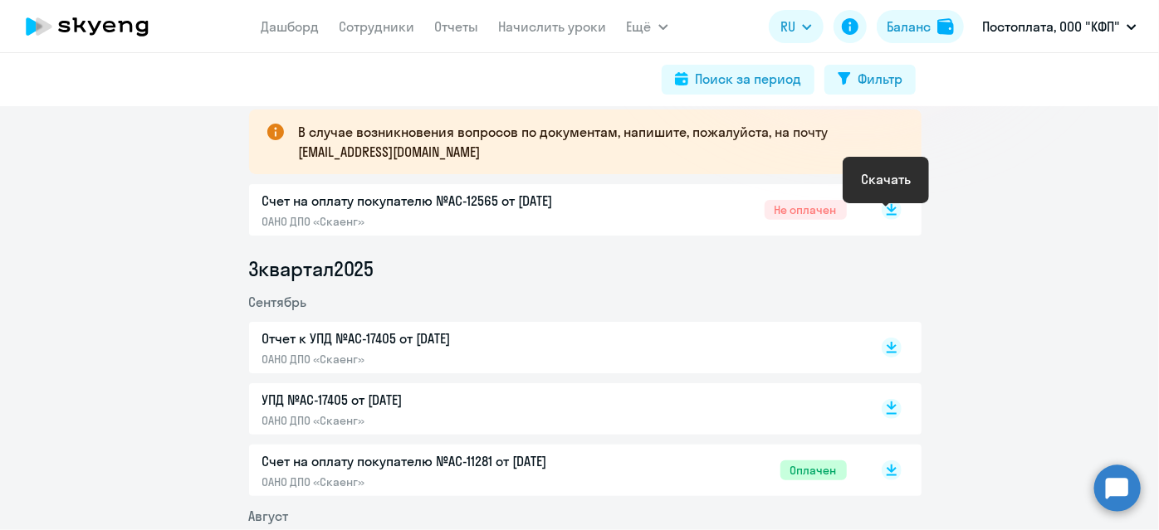
scroll to position [490, 0]
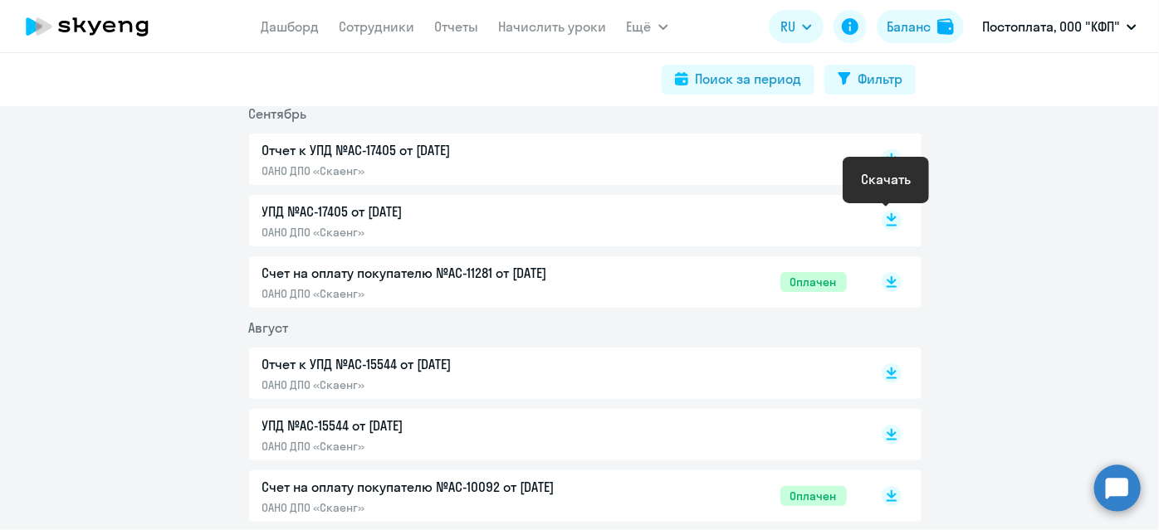
click at [881, 215] on rect at bounding box center [891, 221] width 20 height 20
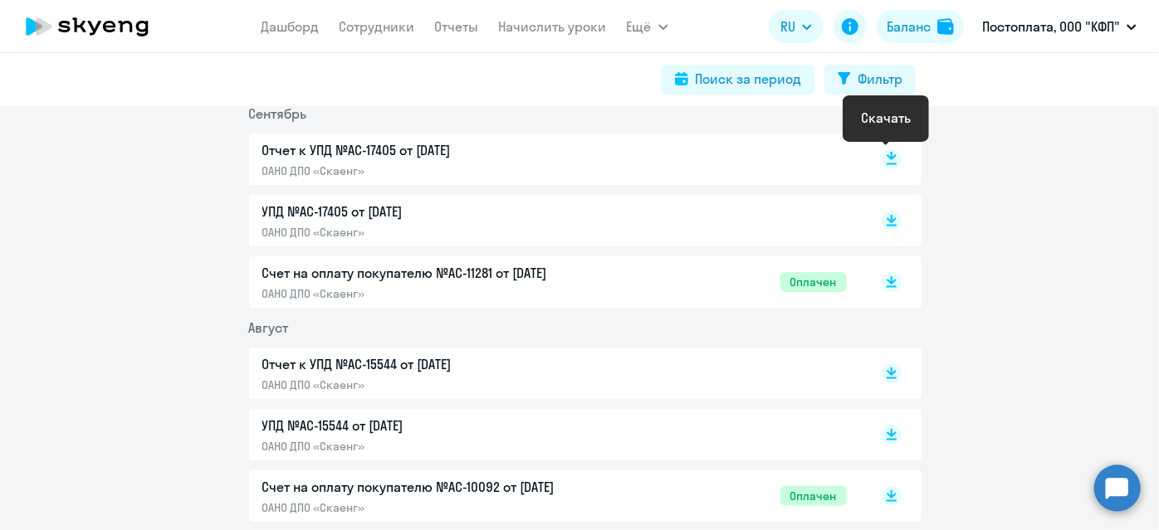
click at [883, 159] on rect at bounding box center [891, 159] width 20 height 20
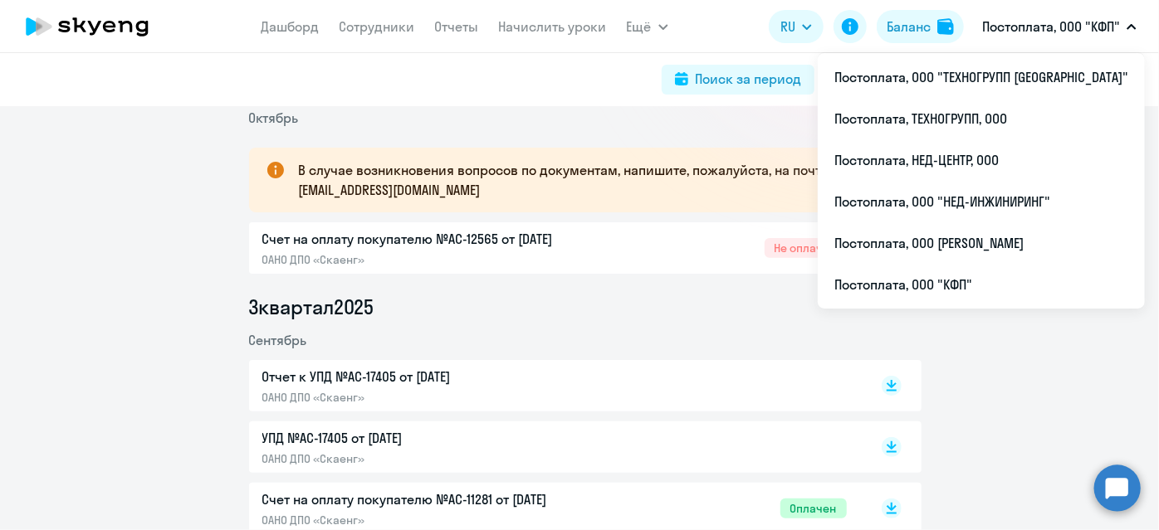
scroll to position [188, 0]
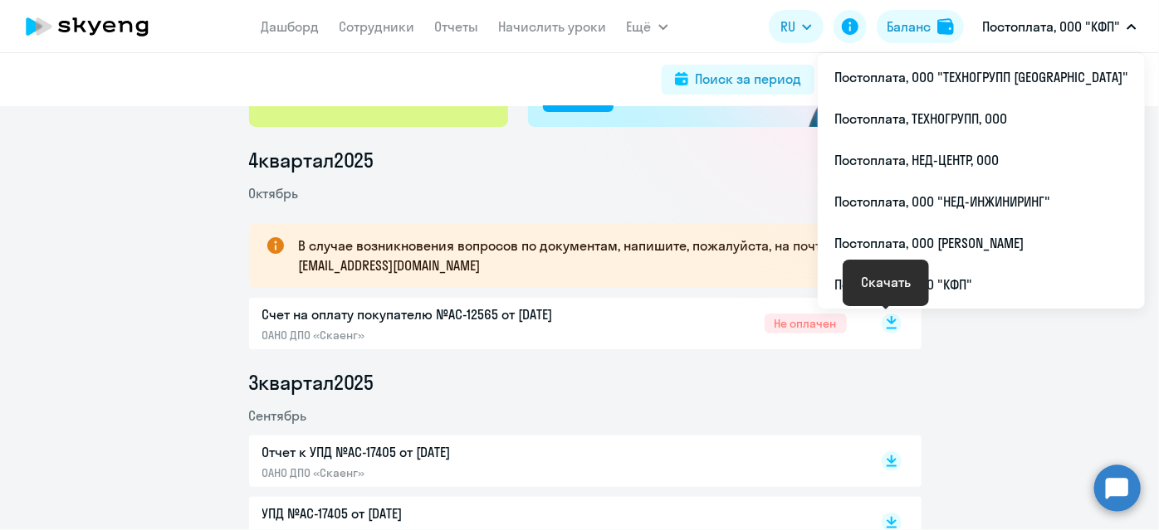
click at [882, 317] on rect at bounding box center [891, 324] width 20 height 20
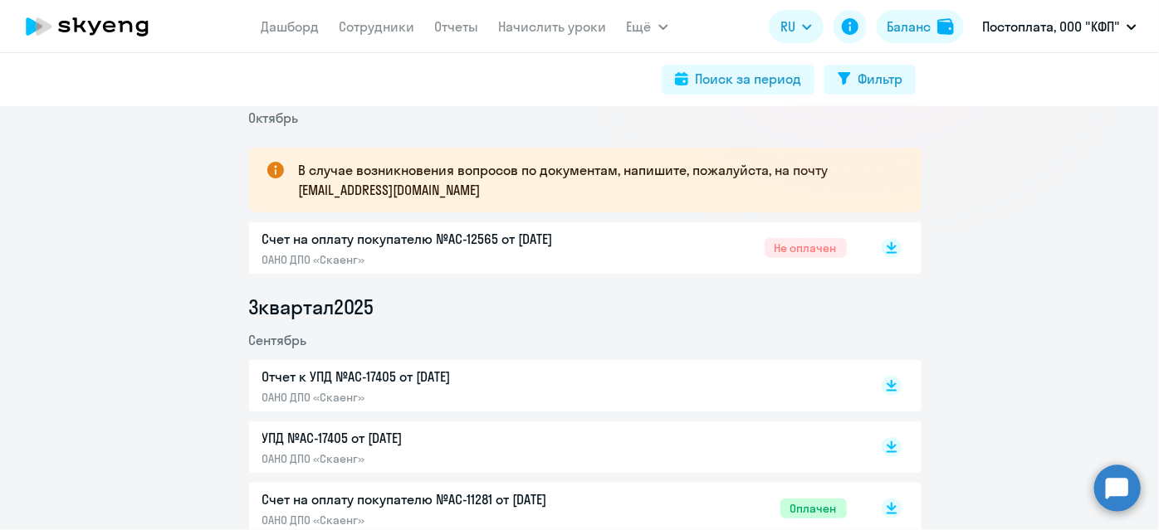
scroll to position [339, 0]
